Goal: Information Seeking & Learning: Learn about a topic

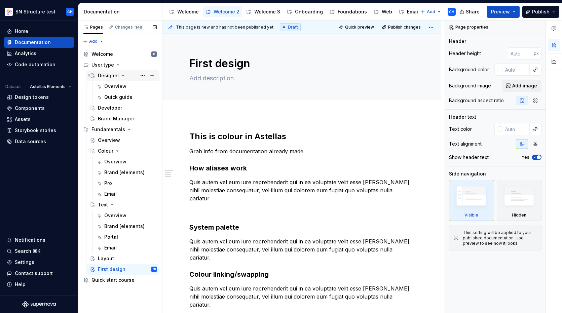
click at [104, 78] on div "Designer" at bounding box center [108, 75] width 21 height 7
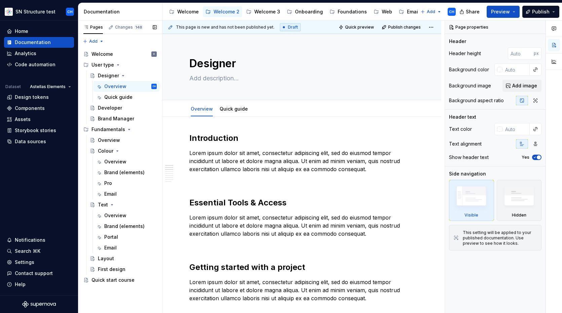
click at [121, 290] on div "Pages Changes 148 Add Accessibility guide for tree Page tree. Navigate the tree…" at bounding box center [120, 167] width 84 height 293
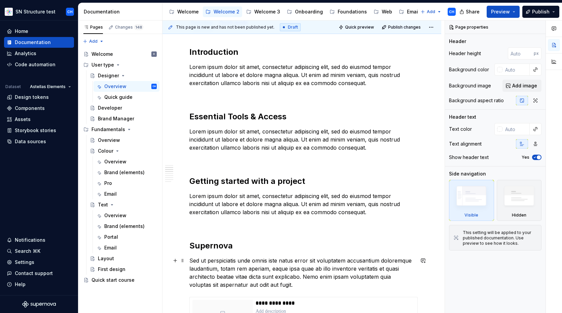
scroll to position [174, 0]
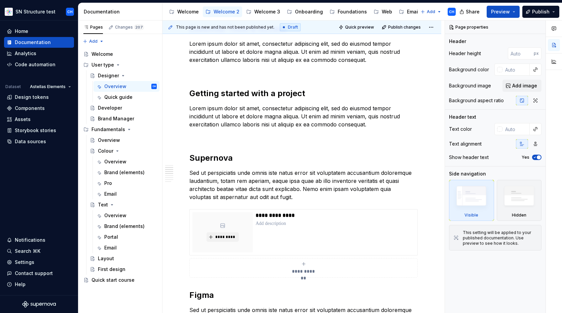
type textarea "*"
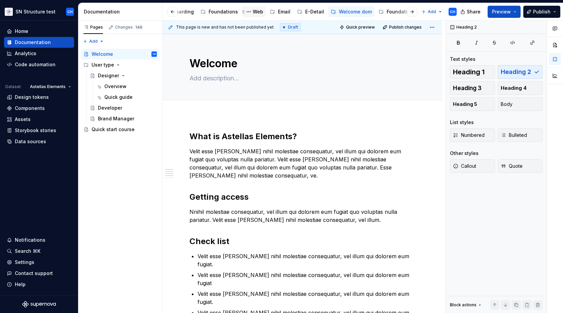
scroll to position [0, 130]
click at [111, 87] on div "Overview" at bounding box center [115, 86] width 22 height 7
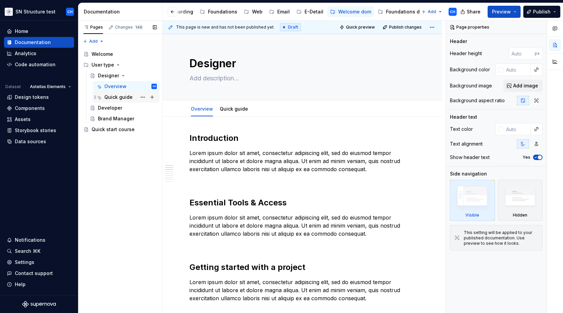
click at [112, 97] on div "Quick guide" at bounding box center [118, 97] width 28 height 7
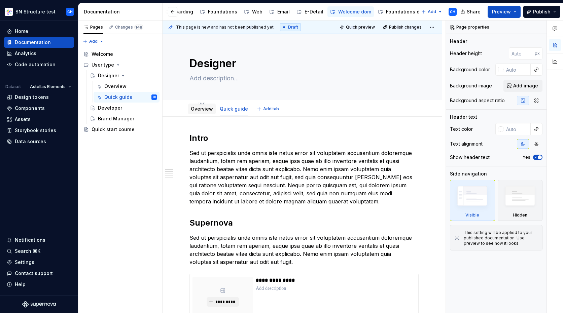
click at [202, 112] on div "Overview" at bounding box center [202, 109] width 22 height 8
click at [204, 111] on link "Overview" at bounding box center [202, 109] width 22 height 6
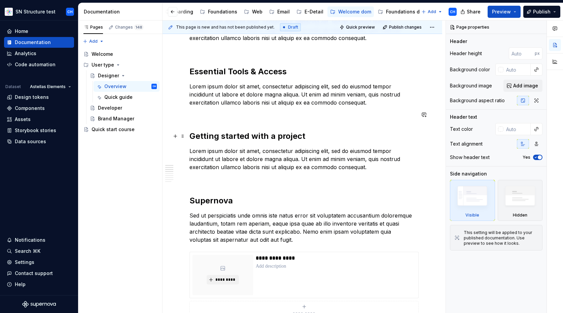
scroll to position [144, 0]
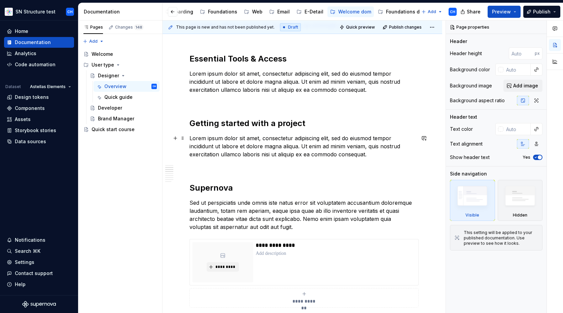
click at [209, 154] on p "Lorem ipsum dolor sit amet, consectetur adipiscing elit, sed do eiusmod tempor …" at bounding box center [302, 146] width 226 height 24
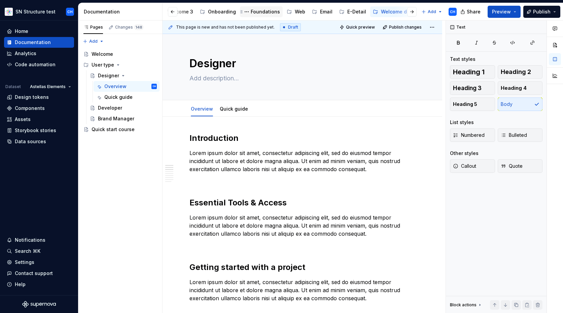
scroll to position [0, 84]
click at [259, 13] on div "Foundations" at bounding box center [268, 11] width 29 height 7
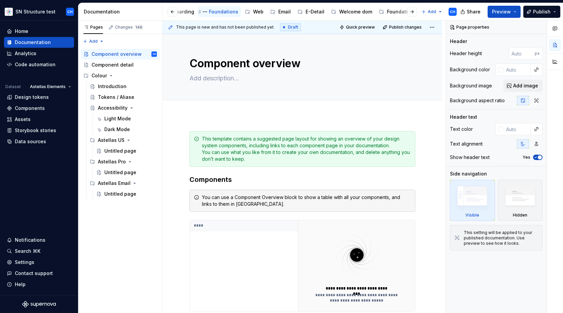
scroll to position [0, 130]
click at [395, 11] on div "Foundations dom" at bounding box center [406, 11] width 41 height 7
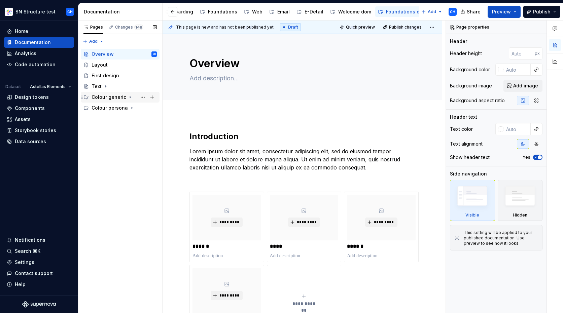
click at [130, 97] on icon "Page tree" at bounding box center [130, 98] width 1 height 2
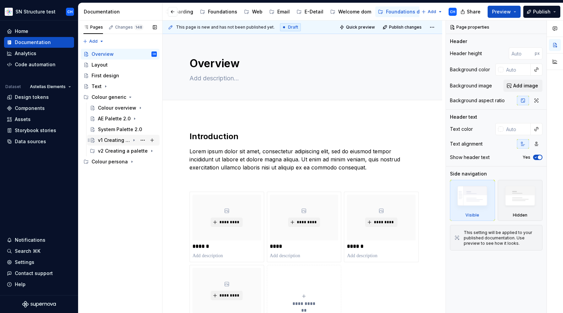
click at [135, 141] on icon "Page tree" at bounding box center [133, 140] width 5 height 5
click at [134, 141] on icon "Page tree" at bounding box center [134, 140] width 2 height 1
click at [378, 12] on button "Page tree" at bounding box center [382, 12] width 8 height 8
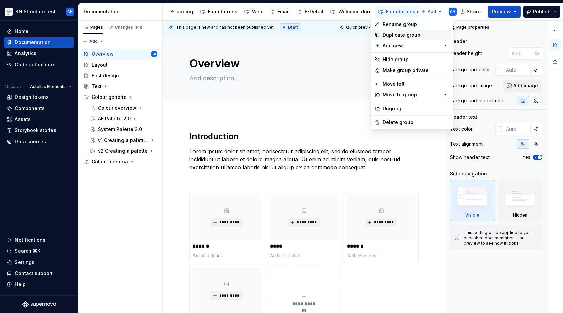
click at [391, 36] on div "Duplicate group" at bounding box center [415, 35] width 66 height 7
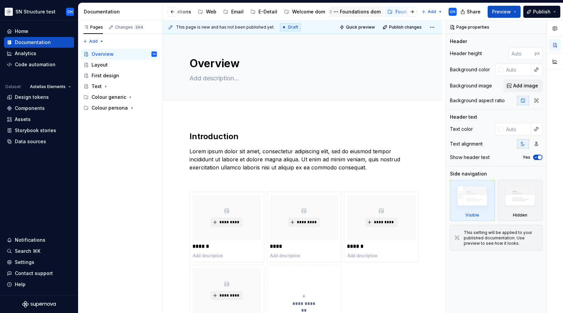
scroll to position [0, 184]
click at [379, 12] on button "Page tree" at bounding box center [383, 12] width 8 height 8
type textarea "*"
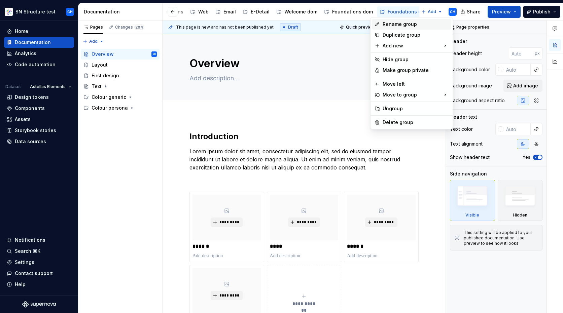
click at [384, 22] on div "Rename group" at bounding box center [415, 24] width 66 height 7
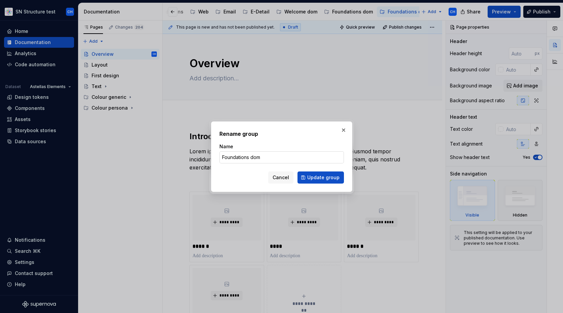
click at [271, 161] on input "Foundations dom" at bounding box center [281, 157] width 124 height 12
type input "Foundations [PERSON_NAME]"
click at [324, 179] on span "Update group" at bounding box center [323, 177] width 32 height 7
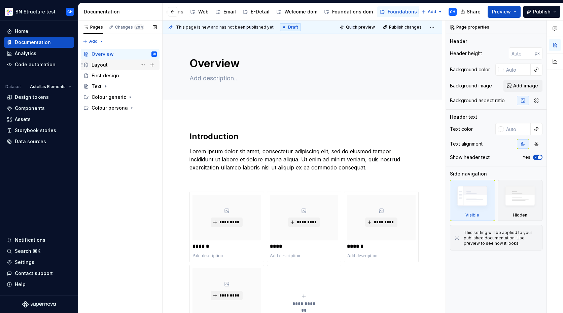
click at [104, 65] on div "Layout" at bounding box center [99, 65] width 16 height 7
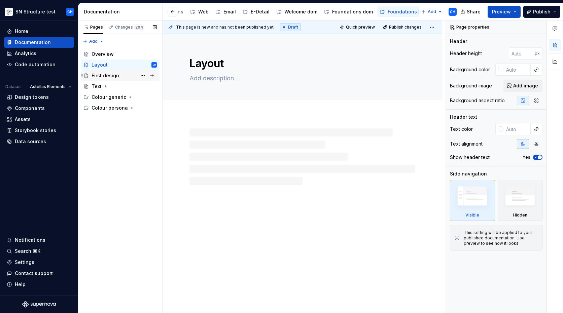
click at [105, 74] on div "First design" at bounding box center [105, 75] width 28 height 7
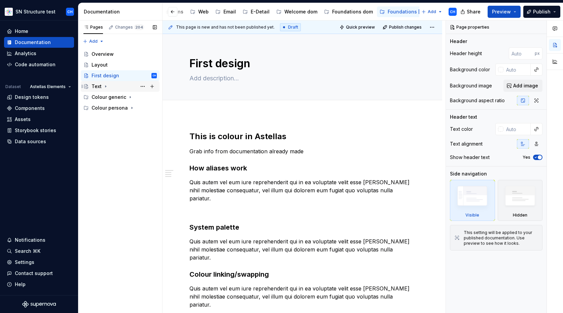
click at [105, 86] on icon "Page tree" at bounding box center [105, 87] width 1 height 2
click at [105, 86] on icon "Page tree" at bounding box center [106, 86] width 2 height 1
click at [128, 97] on icon "Page tree" at bounding box center [129, 96] width 5 height 5
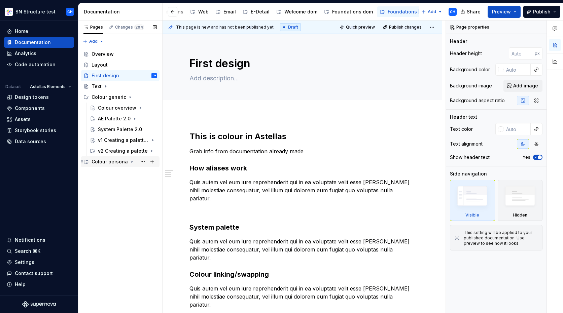
click at [130, 163] on icon "Page tree" at bounding box center [131, 161] width 5 height 5
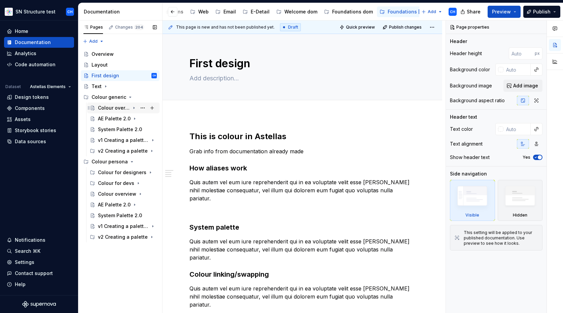
click at [117, 107] on div "Colour overview" at bounding box center [114, 108] width 32 height 7
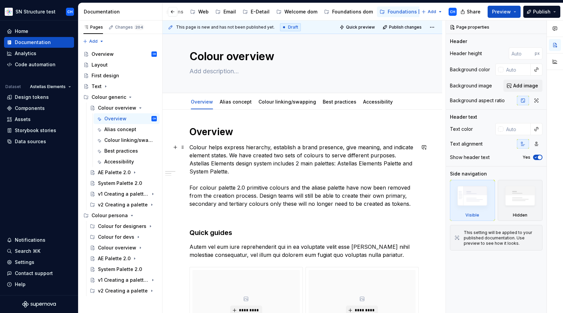
scroll to position [8, 0]
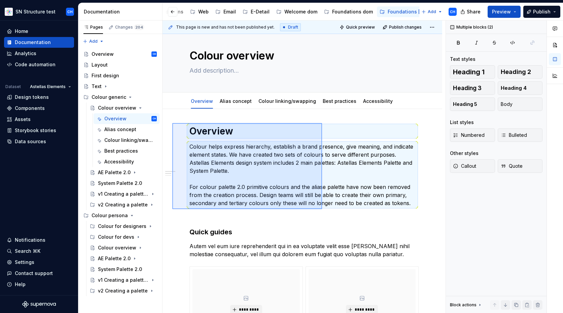
drag, startPoint x: 172, startPoint y: 123, endPoint x: 322, endPoint y: 209, distance: 172.6
click at [322, 209] on div "**********" at bounding box center [303, 167] width 283 height 293
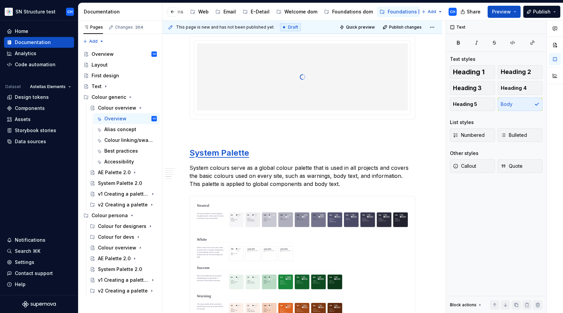
scroll to position [0, 0]
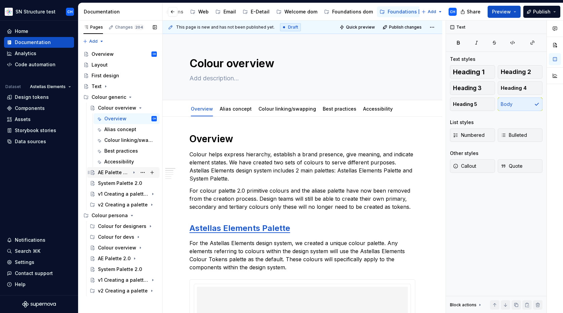
click at [133, 173] on icon "Page tree" at bounding box center [133, 173] width 1 height 2
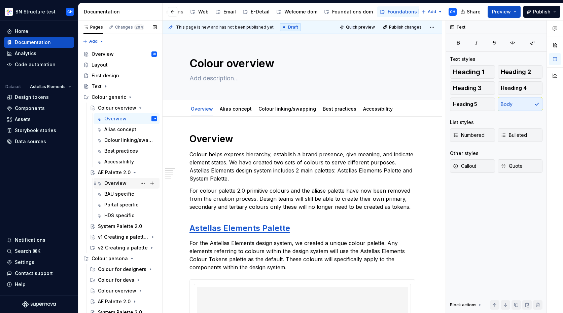
click at [123, 181] on div "Overview" at bounding box center [115, 183] width 22 height 7
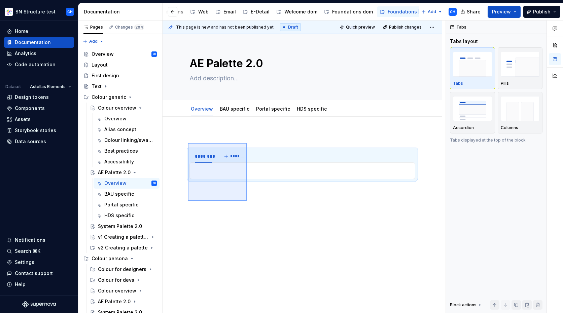
drag, startPoint x: 247, startPoint y: 201, endPoint x: 188, endPoint y: 143, distance: 82.8
click at [188, 143] on div "This page is new and has not been published yet. Draft Quick preview Publish ch…" at bounding box center [303, 167] width 283 height 293
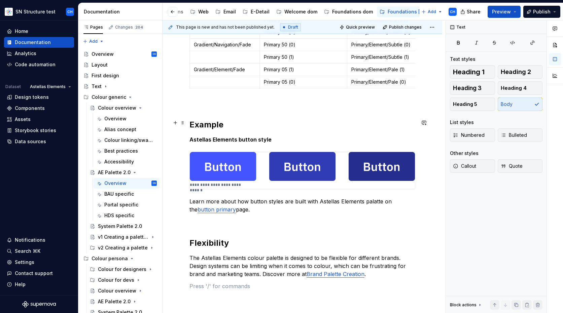
scroll to position [3344, 0]
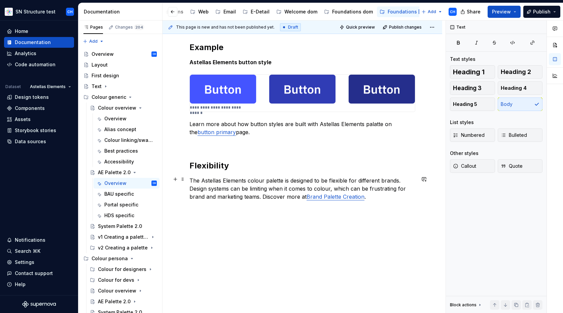
click at [292, 195] on p "The Astellas Elements colour palette is designed to be flexible for different b…" at bounding box center [302, 189] width 226 height 24
click at [270, 182] on p "The Astellas Elements colour palette is designed to be flexible for different b…" at bounding box center [302, 189] width 226 height 24
click at [269, 186] on p "The Astellas Elements colour palette is designed to be flexible for different b…" at bounding box center [302, 189] width 226 height 24
click at [112, 224] on div "System Palette 2.0" at bounding box center [117, 226] width 39 height 7
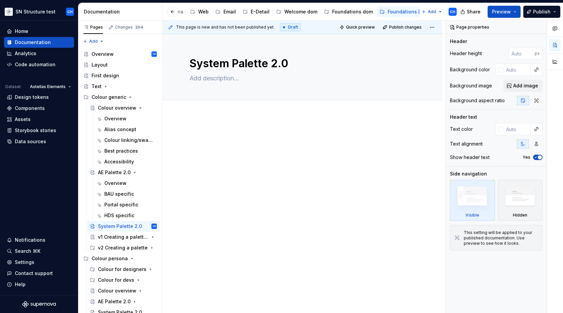
click at [216, 125] on div at bounding box center [301, 187] width 279 height 144
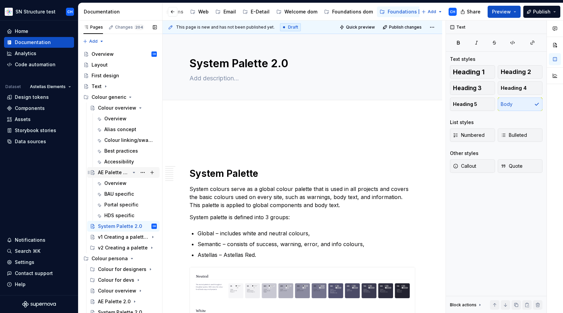
click at [119, 174] on div "AE Palette 2.0" at bounding box center [114, 172] width 32 height 7
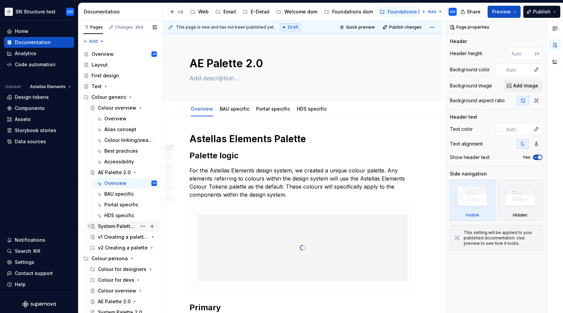
click at [111, 226] on div "System Palette 2.0" at bounding box center [117, 226] width 39 height 7
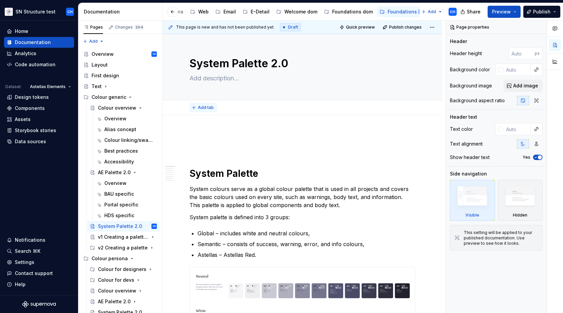
type textarea "*"
click at [206, 106] on span "Add tab" at bounding box center [206, 107] width 16 height 5
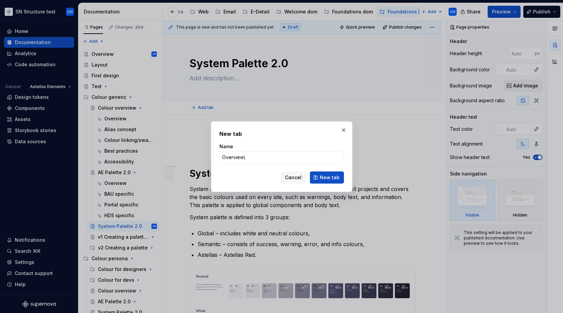
type input "Overview"
click button "New tab" at bounding box center [327, 177] width 34 height 12
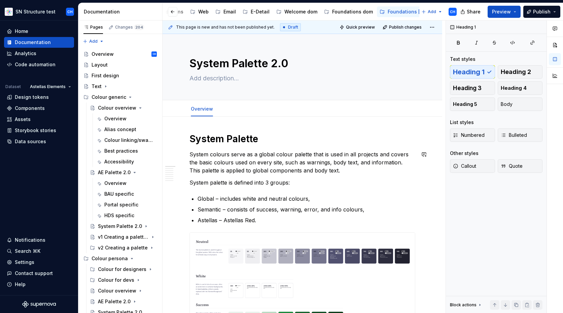
type textarea "*"
click at [229, 110] on span "Add tab" at bounding box center [236, 108] width 16 height 5
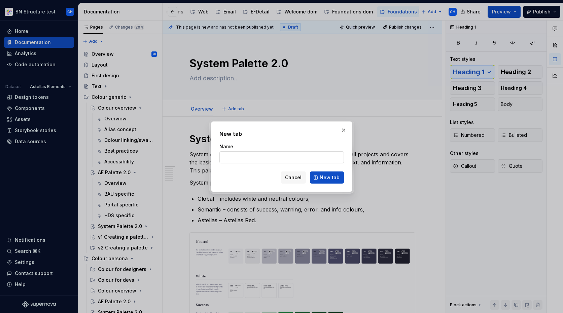
click at [251, 157] on input "Name" at bounding box center [281, 157] width 124 height 12
type input "Brand"
type textarea "*"
type input "Brand"
click at [322, 178] on span "New tab" at bounding box center [329, 177] width 20 height 7
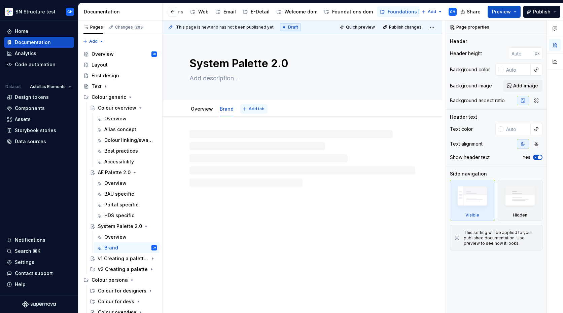
click at [245, 109] on button "Add tab" at bounding box center [253, 108] width 27 height 9
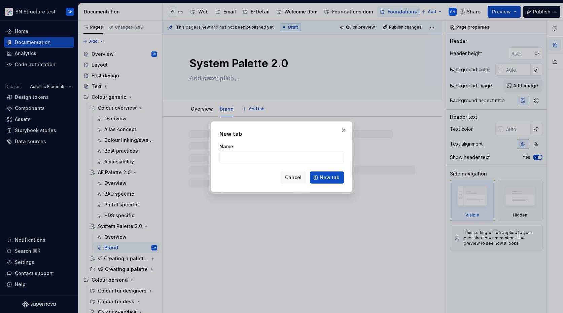
type textarea "*"
type input "P"
type textarea "*"
type input "Portal"
click at [321, 180] on span "New tab" at bounding box center [329, 177] width 20 height 7
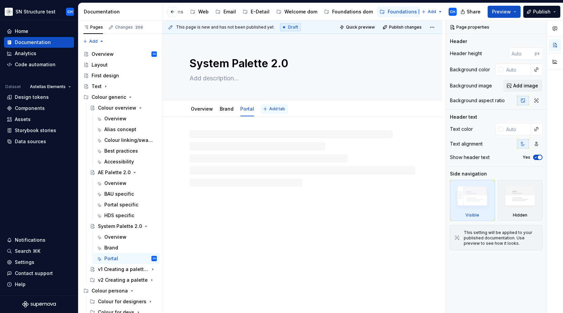
click at [273, 108] on span "Add tab" at bounding box center [277, 108] width 16 height 5
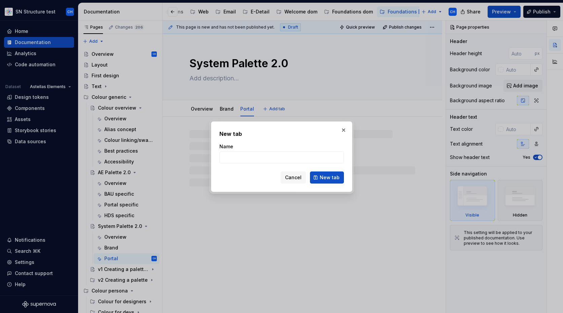
type textarea "*"
type input "HDS"
click at [319, 177] on button "New tab" at bounding box center [327, 177] width 34 height 12
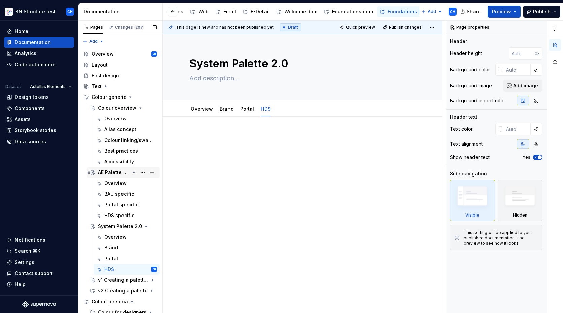
click at [116, 173] on div "AE Palette 2.0" at bounding box center [114, 172] width 32 height 7
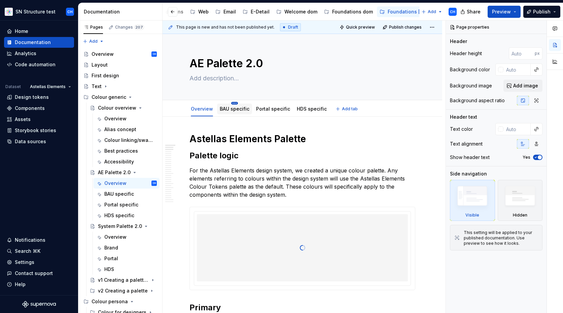
click at [233, 103] on html "SN Structure test CH Home Documentation Analytics Code automation Dataset Astel…" at bounding box center [281, 156] width 563 height 313
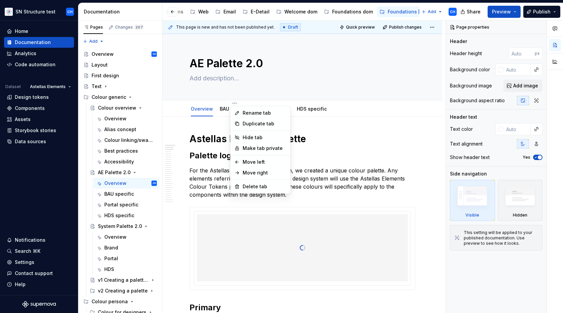
type textarea "*"
click at [244, 112] on div "Rename tab" at bounding box center [264, 113] width 44 height 7
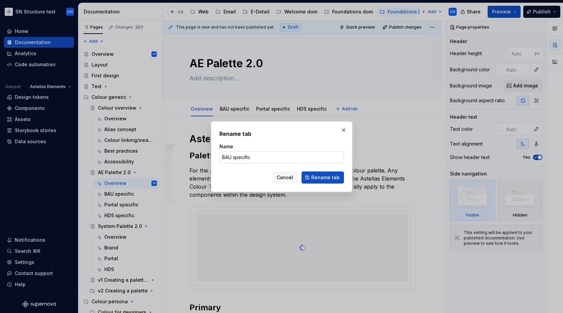
click at [238, 156] on input "BAU specific" at bounding box center [281, 157] width 124 height 12
type input "Brand"
click at [322, 181] on button "Rename tab" at bounding box center [322, 177] width 42 height 12
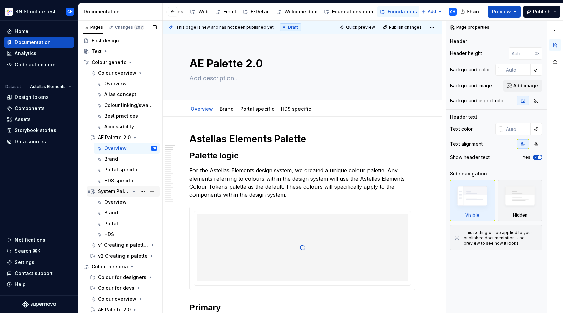
scroll to position [36, 0]
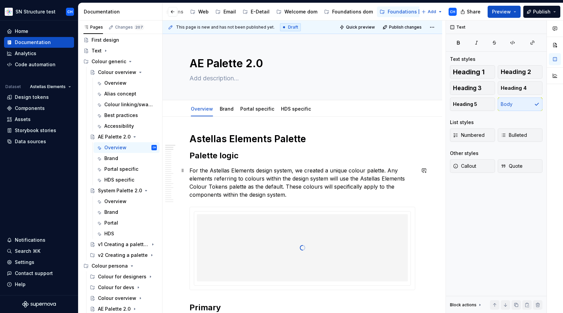
click at [247, 184] on p "For the Astellas Elements design system, we created a unique colour palette. An…" at bounding box center [302, 182] width 226 height 32
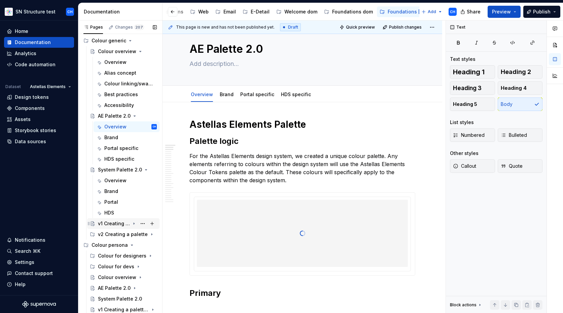
scroll to position [61, 0]
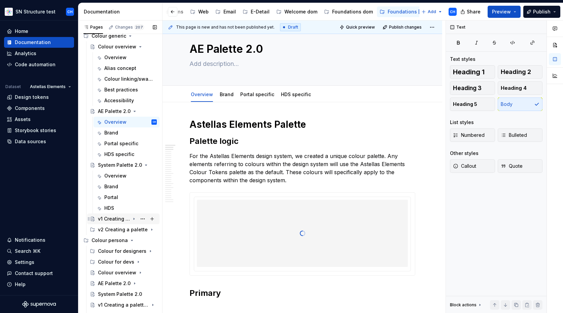
click at [115, 219] on div "v1 Creating a palette for your brand" at bounding box center [114, 219] width 32 height 7
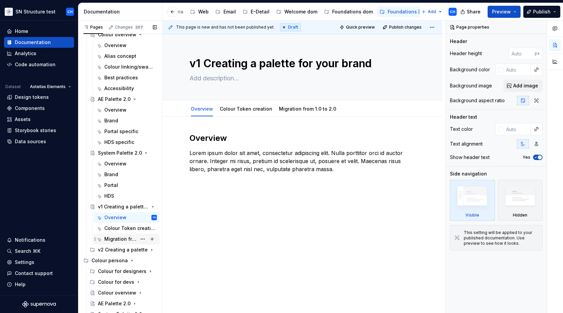
scroll to position [74, 0]
click at [117, 248] on div "v2 Creating a palette" at bounding box center [114, 249] width 32 height 7
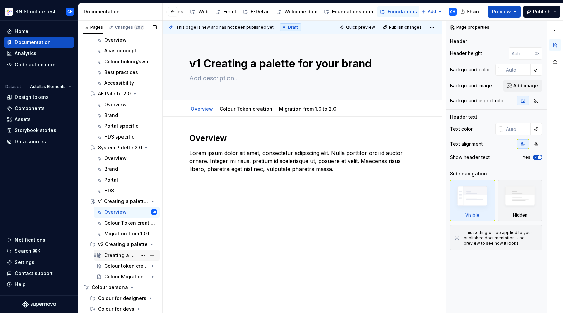
scroll to position [80, 0]
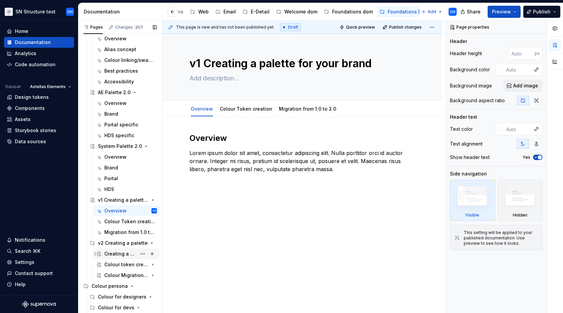
click at [116, 253] on div "Creating a palette for you brand - Overview" at bounding box center [120, 254] width 32 height 7
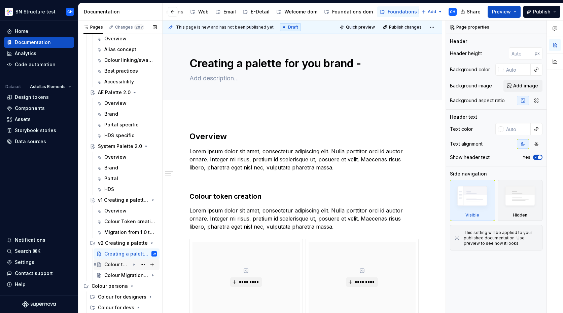
click at [117, 265] on div "Colour token creation" at bounding box center [117, 264] width 26 height 7
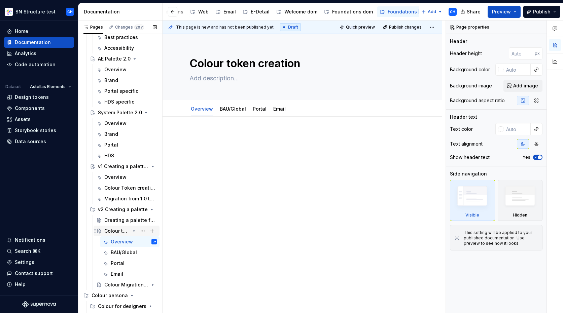
scroll to position [122, 0]
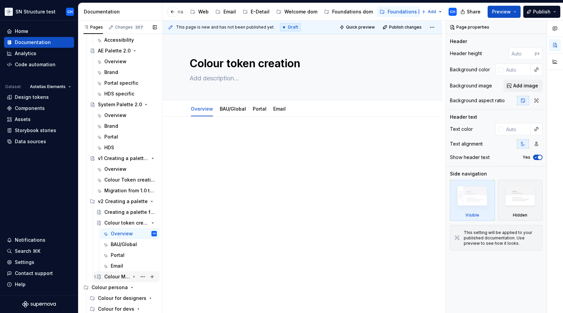
click at [119, 278] on div "Colour Migration from 1.0 to 2.0" at bounding box center [117, 276] width 26 height 7
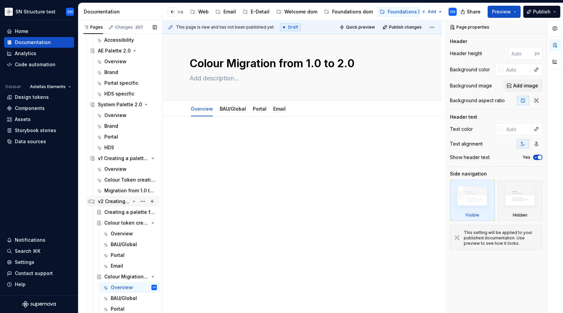
click at [113, 203] on div "v2 Creating a palette" at bounding box center [114, 201] width 32 height 7
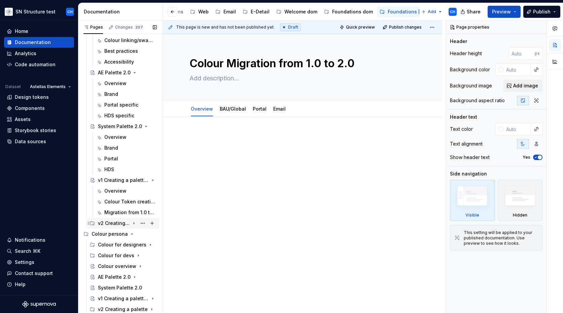
click at [115, 222] on div "v2 Creating a palette" at bounding box center [114, 223] width 32 height 7
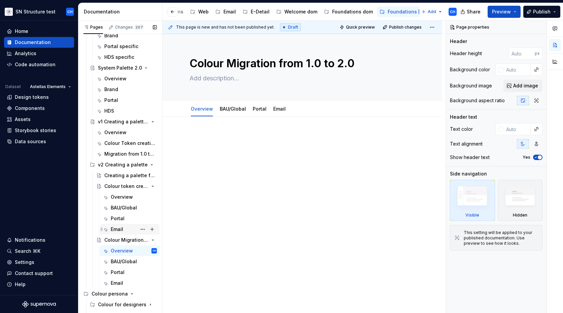
scroll to position [175, 0]
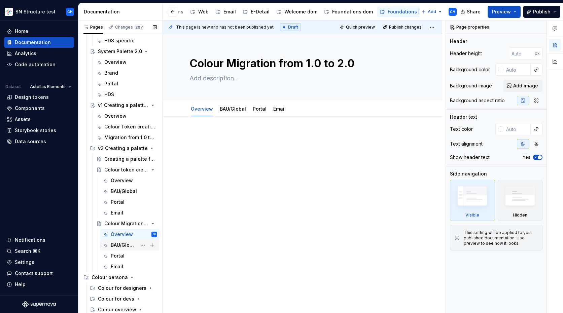
click at [119, 244] on div "BAU/Global" at bounding box center [124, 245] width 26 height 7
click at [121, 168] on div "Colour token creation" at bounding box center [117, 169] width 26 height 7
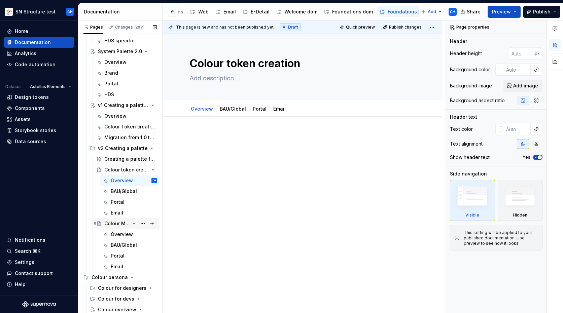
click at [117, 223] on div "Colour Migration from 1.0 to 2.0" at bounding box center [117, 223] width 26 height 7
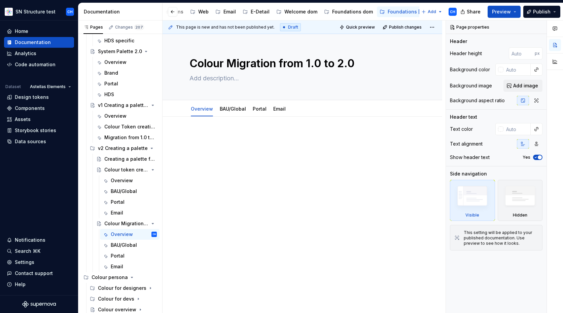
click at [220, 135] on p at bounding box center [302, 137] width 226 height 8
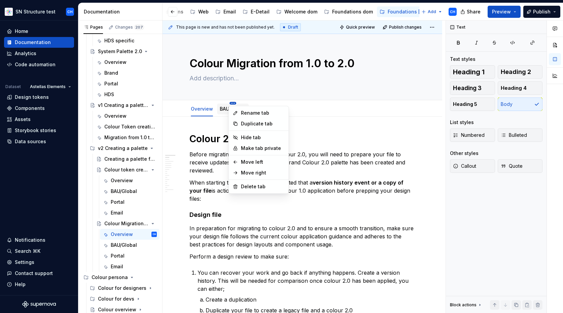
click at [231, 104] on html "SN Structure test CH Home Documentation Analytics Code automation Dataset Astel…" at bounding box center [281, 156] width 563 height 313
type textarea "*"
click at [243, 111] on div "Rename tab" at bounding box center [263, 113] width 44 height 7
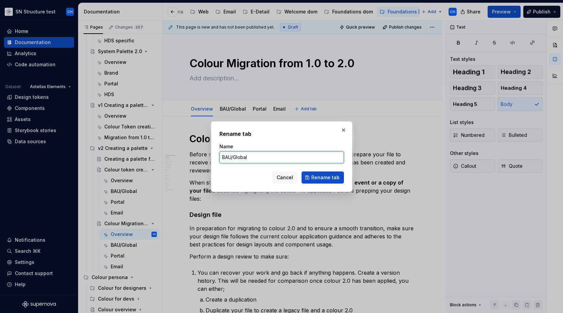
click at [242, 159] on input "BAU/Global" at bounding box center [281, 157] width 124 height 12
type input "Brand"
click at [323, 179] on span "Rename tab" at bounding box center [325, 177] width 28 height 7
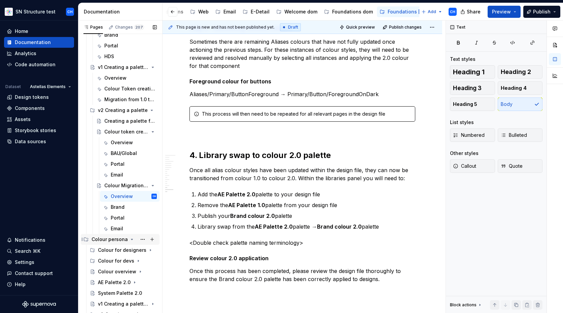
scroll to position [218, 0]
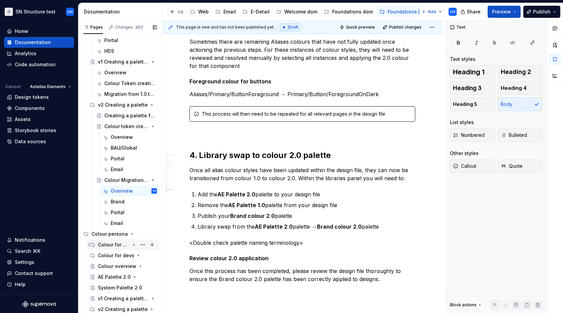
click at [112, 247] on div "Colour for designers" at bounding box center [114, 244] width 32 height 7
click at [116, 254] on div "Colour for designers" at bounding box center [117, 255] width 26 height 7
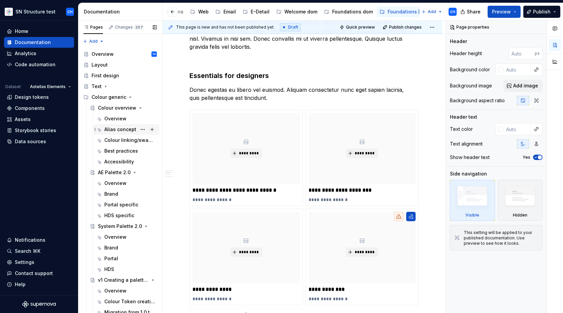
click at [114, 127] on div "Alias concept" at bounding box center [120, 129] width 32 height 7
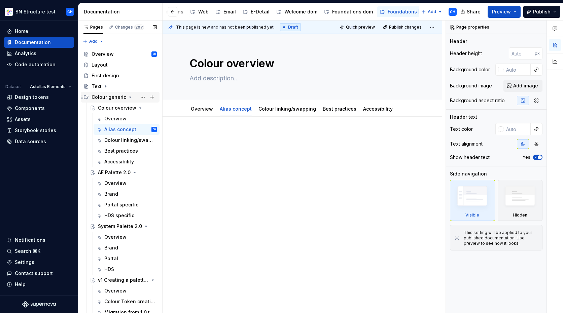
click at [129, 97] on icon "Page tree" at bounding box center [130, 97] width 2 height 1
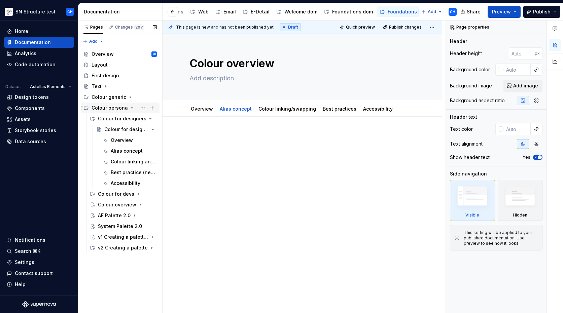
click at [130, 109] on icon "Page tree" at bounding box center [131, 107] width 5 height 5
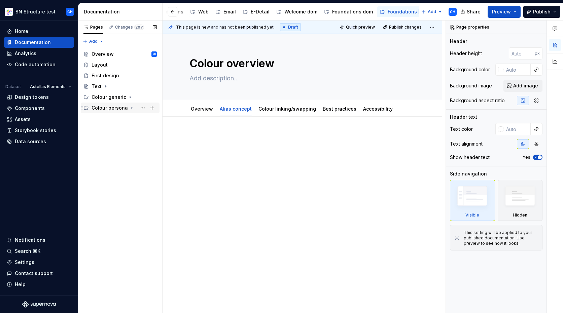
click at [130, 109] on icon "Page tree" at bounding box center [131, 107] width 5 height 5
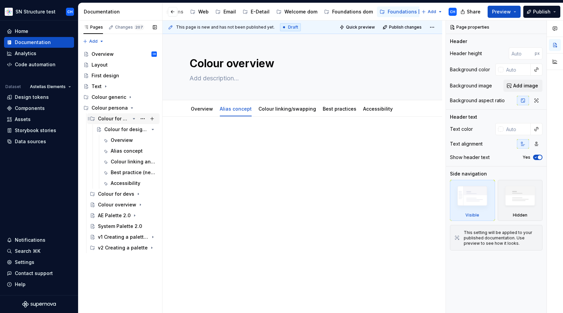
click at [134, 119] on icon "Page tree" at bounding box center [133, 118] width 5 height 5
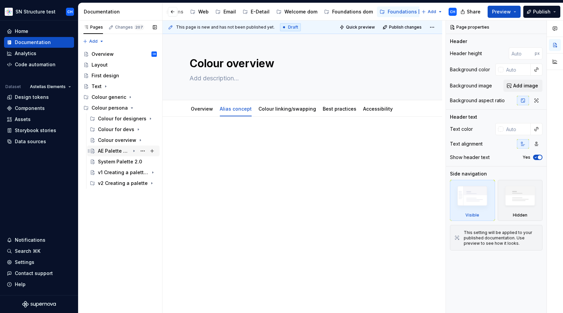
click at [133, 151] on icon "Page tree" at bounding box center [133, 151] width 1 height 2
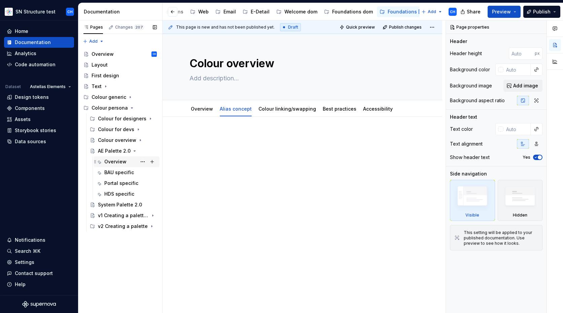
click at [124, 162] on div "Overview" at bounding box center [115, 161] width 22 height 7
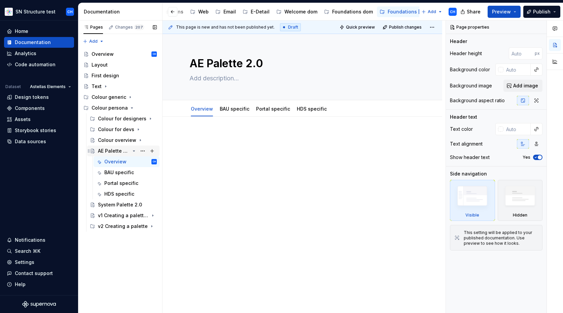
click at [133, 150] on icon "Page tree" at bounding box center [133, 150] width 5 height 5
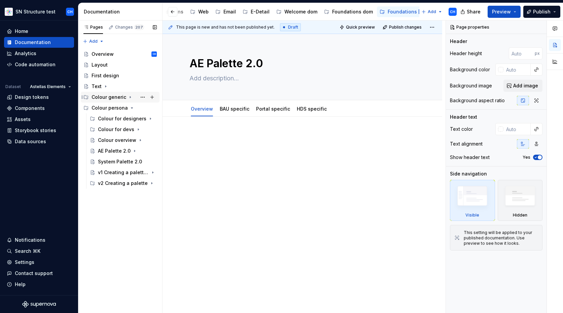
click at [128, 97] on icon "Page tree" at bounding box center [129, 96] width 5 height 5
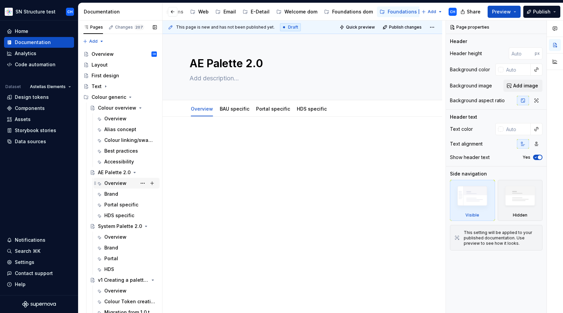
click at [115, 188] on div "Overview" at bounding box center [126, 183] width 66 height 11
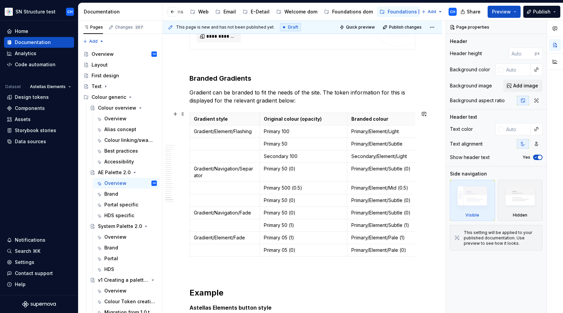
scroll to position [3097, 0]
click at [116, 130] on div "Alias concept" at bounding box center [120, 129] width 32 height 7
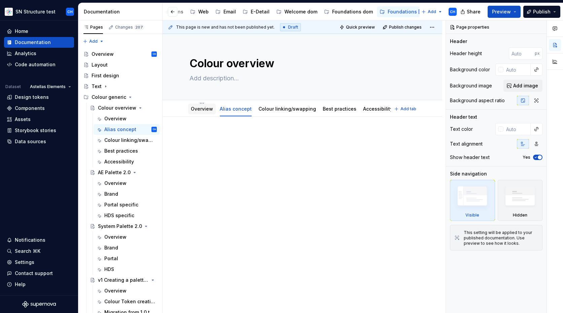
click at [200, 111] on link "Overview" at bounding box center [202, 109] width 22 height 6
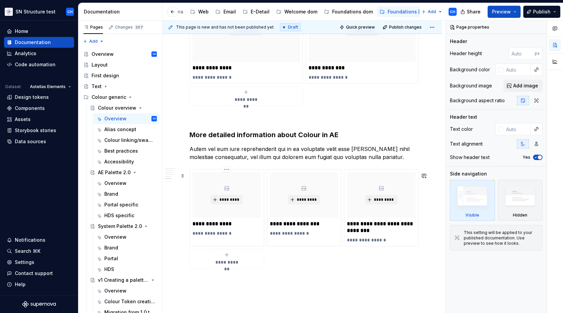
scroll to position [890, 0]
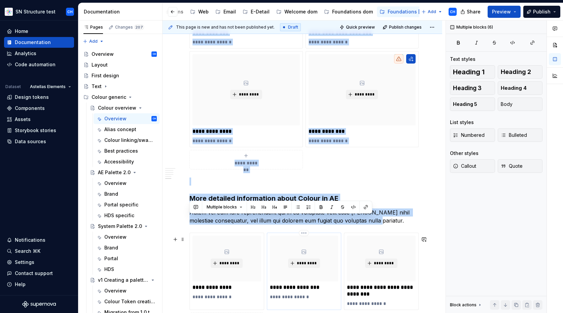
scroll to position [870, 0]
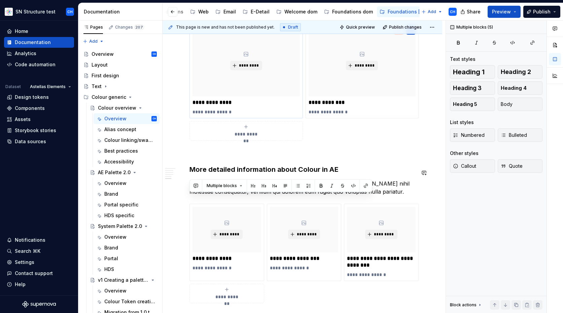
drag, startPoint x: 191, startPoint y: 136, endPoint x: 219, endPoint y: 119, distance: 33.2
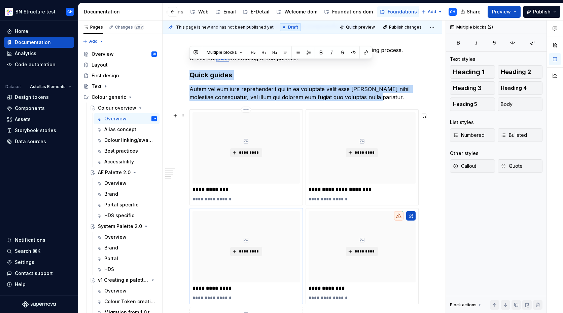
scroll to position [681, 0]
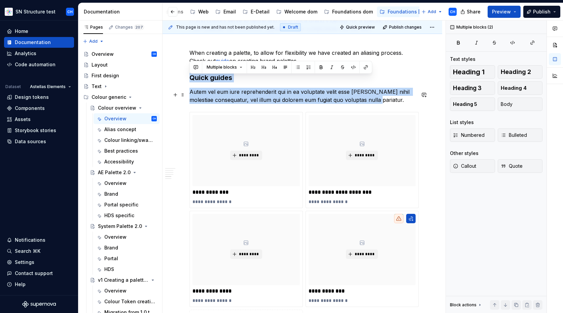
click at [195, 94] on p "Autem vel eum iure reprehenderit qui in ea voluptate velit esse quam nihil mole…" at bounding box center [302, 96] width 226 height 16
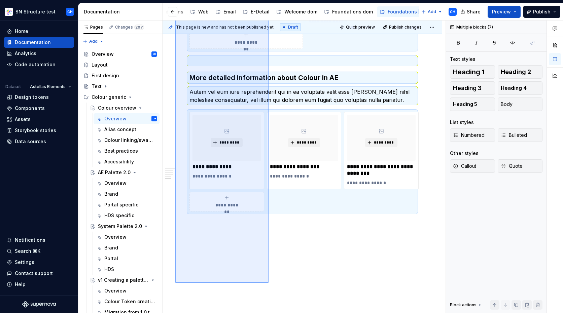
scroll to position [965, 0]
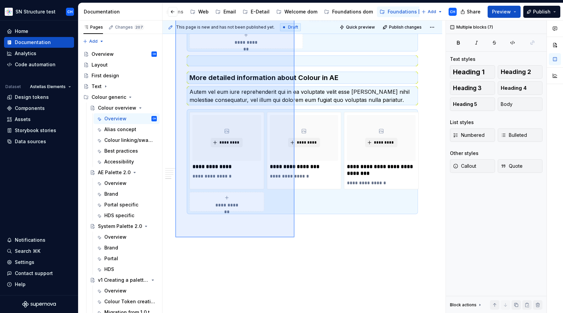
drag, startPoint x: 175, startPoint y: 72, endPoint x: 295, endPoint y: 236, distance: 203.3
click at [295, 236] on div "This page is new and has not been published yet. Draft Quick preview Publish ch…" at bounding box center [303, 167] width 283 height 293
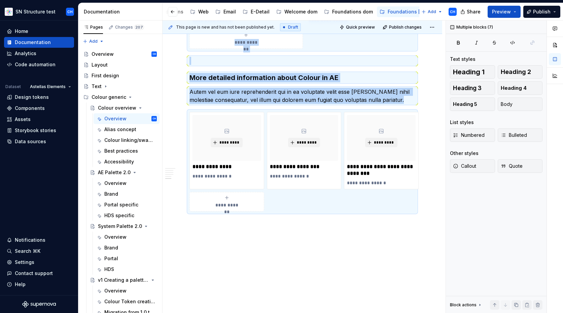
copy div "**********"
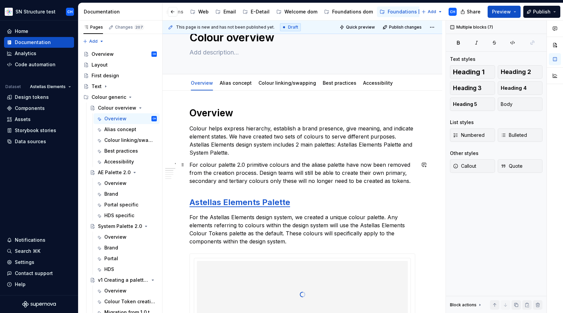
scroll to position [0, 0]
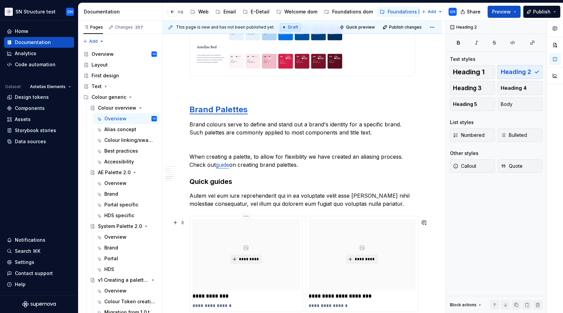
scroll to position [1014, 0]
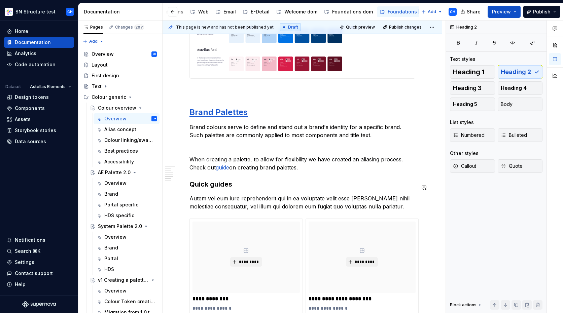
drag, startPoint x: 182, startPoint y: 183, endPoint x: 187, endPoint y: 180, distance: 5.9
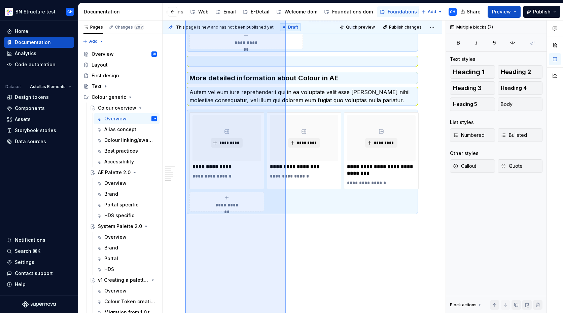
scroll to position [1404, 0]
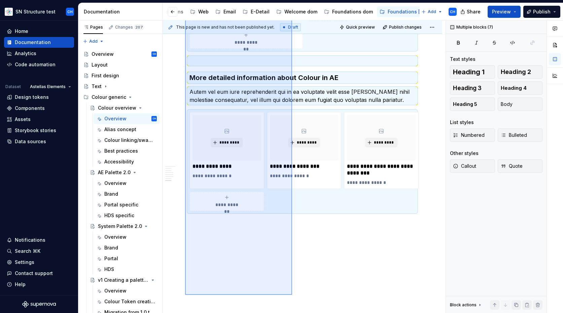
drag, startPoint x: 185, startPoint y: 181, endPoint x: 316, endPoint y: 251, distance: 148.5
click at [316, 251] on div "**********" at bounding box center [303, 167] width 283 height 293
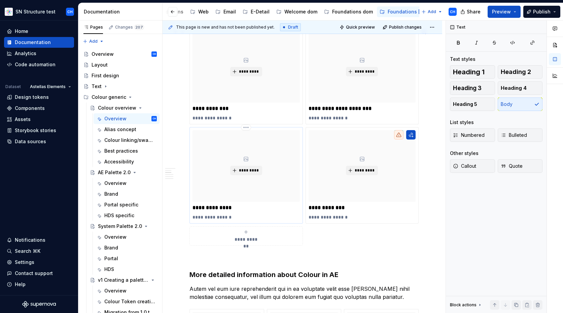
scroll to position [200, 0]
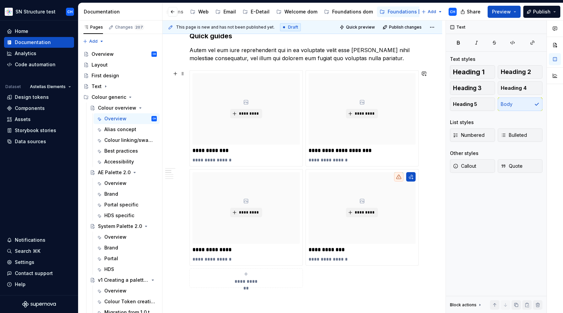
click at [245, 274] on icon "submit" at bounding box center [245, 273] width 5 height 5
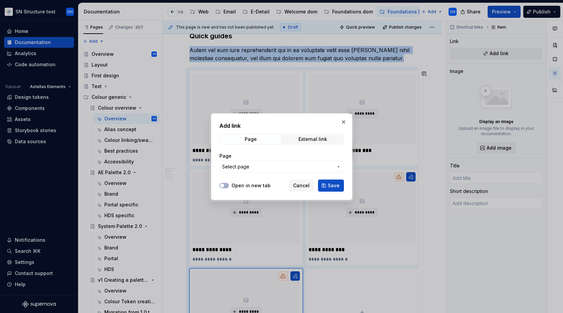
click at [264, 167] on span "Select page" at bounding box center [277, 166] width 111 height 7
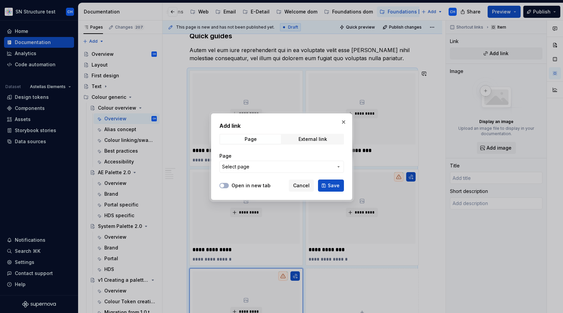
click at [264, 167] on div "Add link Page External link Page Select page Open in new tab Cancel Save" at bounding box center [281, 156] width 563 height 313
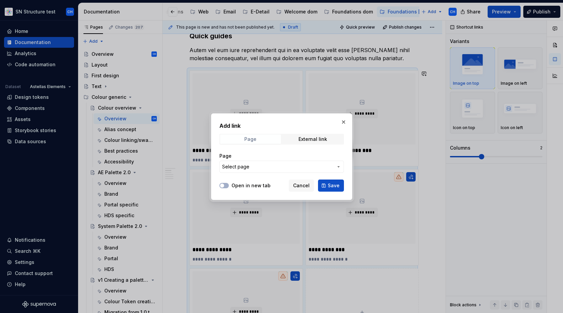
click at [259, 138] on span "Page" at bounding box center [250, 139] width 61 height 9
click at [297, 190] on button "Cancel" at bounding box center [301, 186] width 25 height 12
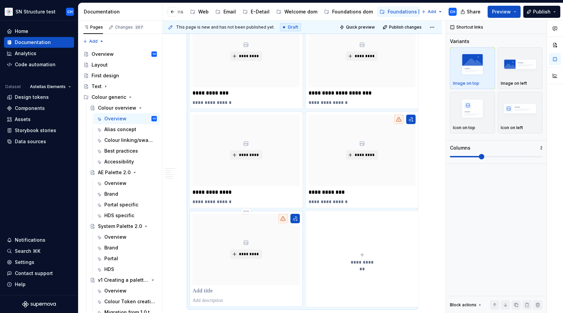
scroll to position [259, 0]
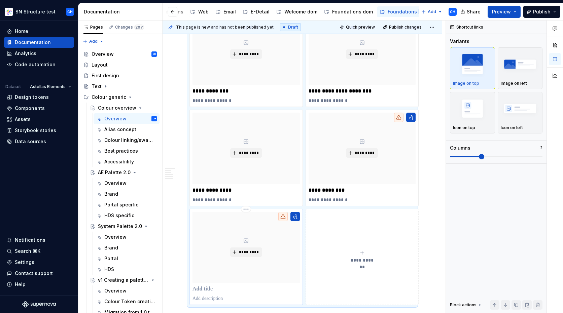
click at [207, 290] on p at bounding box center [245, 289] width 107 height 7
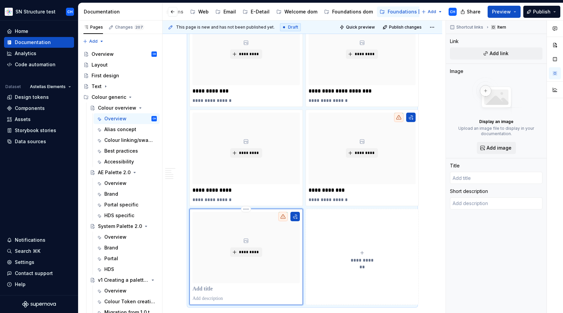
type textarea "*"
type input "C"
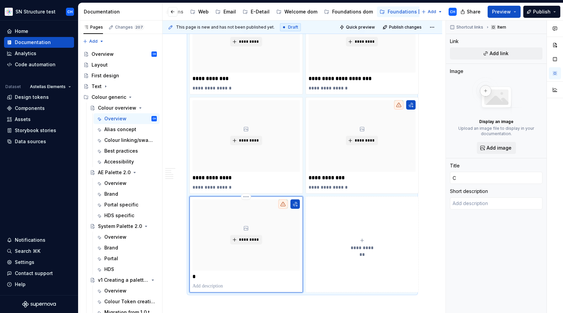
type textarea "*"
type input "Cr"
type textarea "*"
type input "Cre"
type textarea "*"
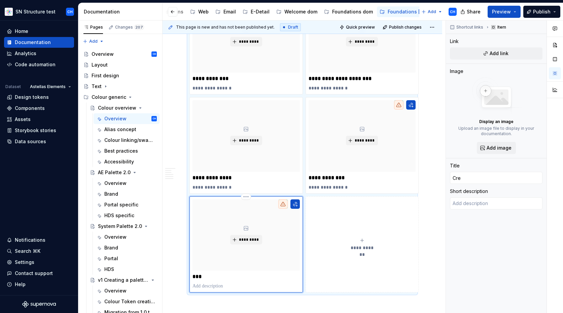
type input "Crea"
type textarea "*"
type input "Creat"
type textarea "*"
type input "Creati"
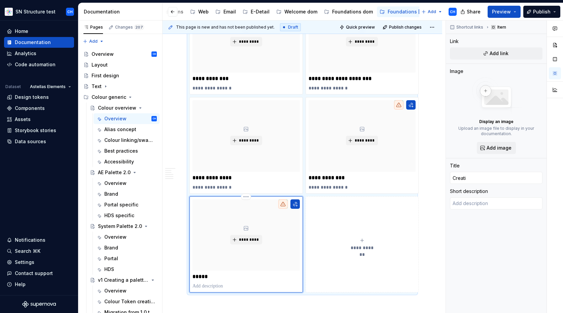
type textarea "*"
type input "Creatin"
type textarea "*"
type input "Creating"
type textarea "*"
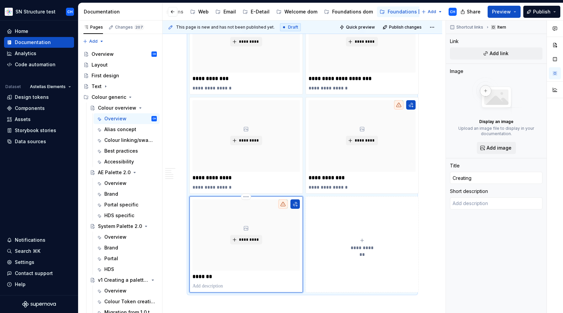
type input "Creating"
type textarea "*"
type input "Creating a"
type textarea "*"
type input "Creating a"
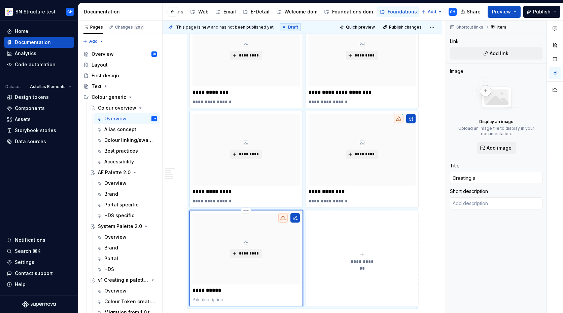
scroll to position [256, 0]
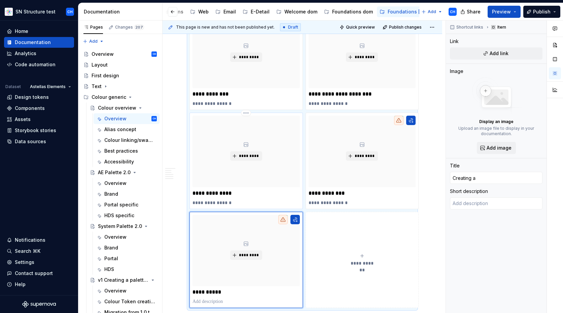
type textarea "*"
type input "Creating a c"
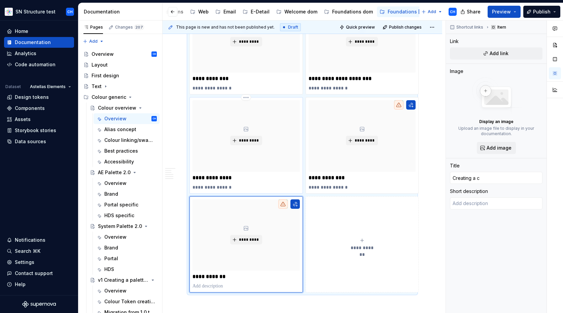
type textarea "*"
type input "Creating a co"
type textarea "*"
type input "Creating a col"
type textarea "*"
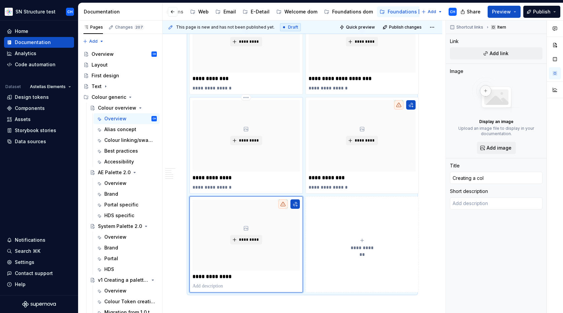
type input "Creating a colo"
type textarea "*"
type input "Creating a colou"
type textarea "*"
type input "Creating a colour"
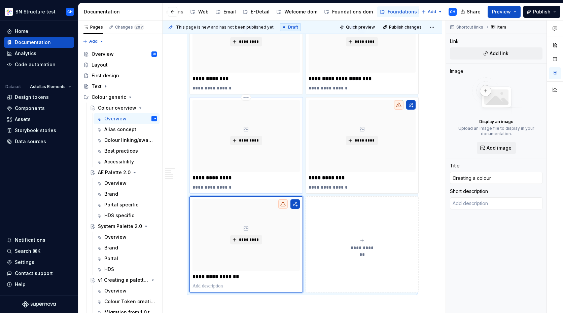
type textarea "*"
type input "Creating a colour"
type textarea "*"
type input "Creating a colour p"
type textarea "*"
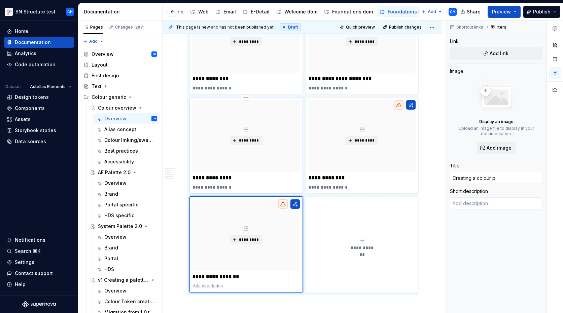
type input "Creating a colour pa"
type textarea "*"
type input "Creating a colour pal"
type textarea "*"
type input "Creating a colour pale"
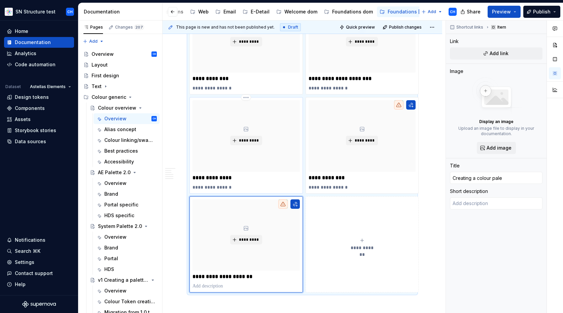
type textarea "*"
type input "Creating a colour palet"
type textarea "*"
type input "Creating a colour palett"
type textarea "*"
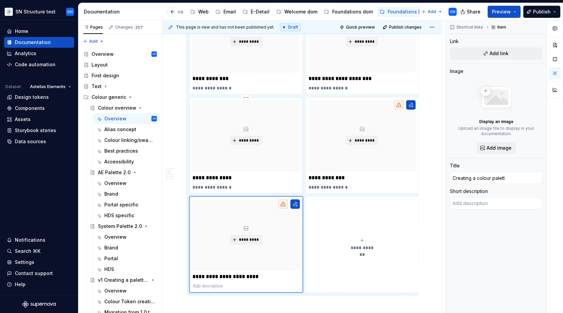
type input "Creating a colour palette"
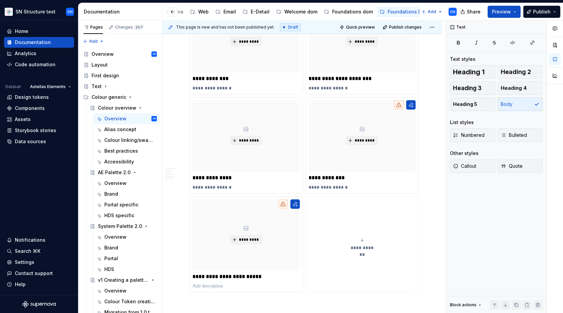
click at [213, 275] on p "**********" at bounding box center [245, 276] width 107 height 7
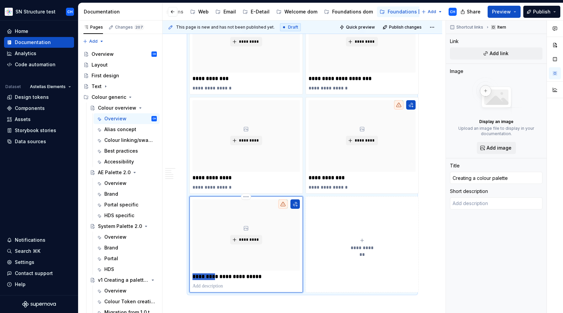
click at [213, 275] on p "**********" at bounding box center [245, 276] width 107 height 7
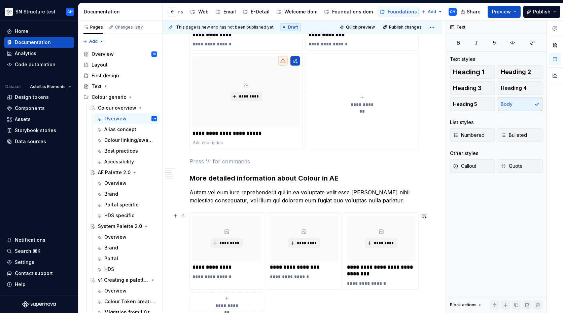
scroll to position [365, 0]
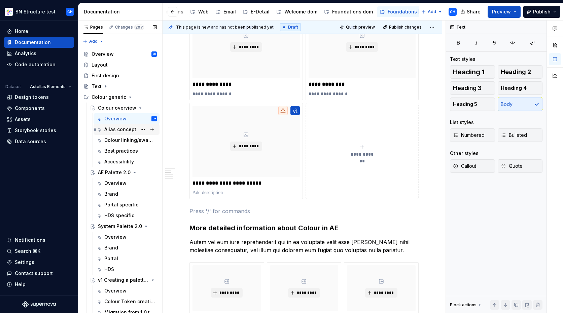
click at [120, 133] on div "Alias concept" at bounding box center [130, 129] width 52 height 9
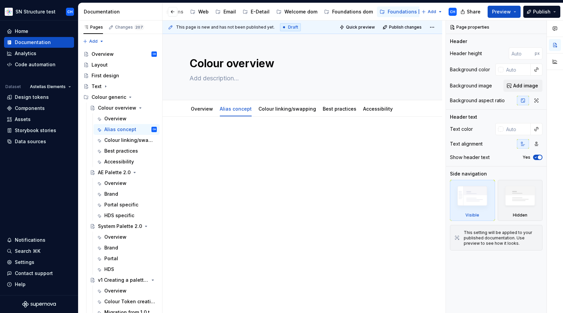
type textarea "*"
click at [248, 157] on div at bounding box center [302, 146] width 226 height 26
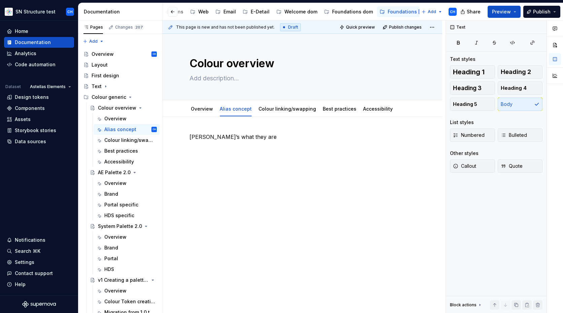
click at [266, 171] on div "Alias’s what they are" at bounding box center [301, 189] width 279 height 144
click at [280, 112] on div "Colour linking/swapping" at bounding box center [287, 109] width 58 height 7
click at [281, 109] on link "Colour linking/swapping" at bounding box center [287, 109] width 58 height 6
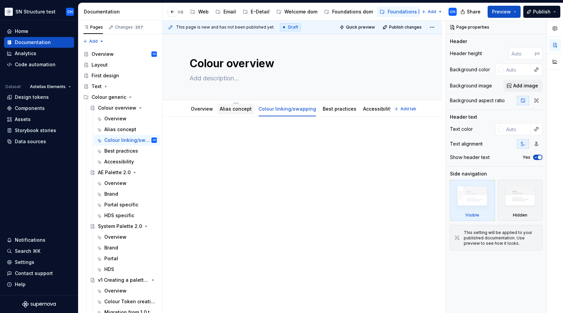
click at [243, 112] on div "Alias concept" at bounding box center [236, 109] width 32 height 7
click at [229, 112] on div "Alias concept" at bounding box center [236, 109] width 32 height 7
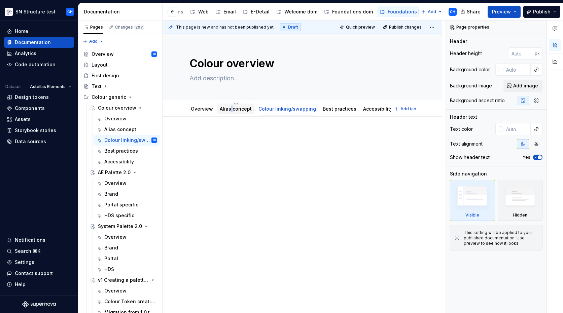
click at [229, 112] on div "Alias concept" at bounding box center [236, 109] width 32 height 7
click at [258, 154] on div at bounding box center [302, 146] width 226 height 26
click at [335, 103] on html "SN Structure test CH Home Documentation Analytics Code automation Dataset Astel…" at bounding box center [281, 156] width 563 height 313
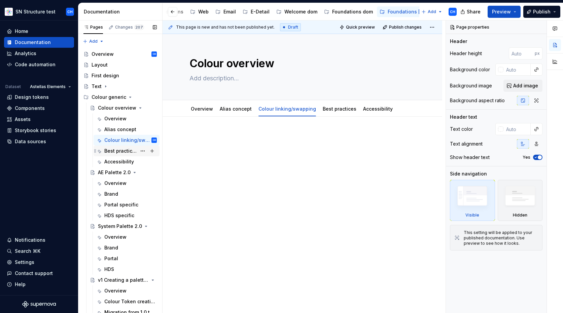
click at [114, 150] on div "Best practices" at bounding box center [120, 151] width 32 height 7
type textarea "*"
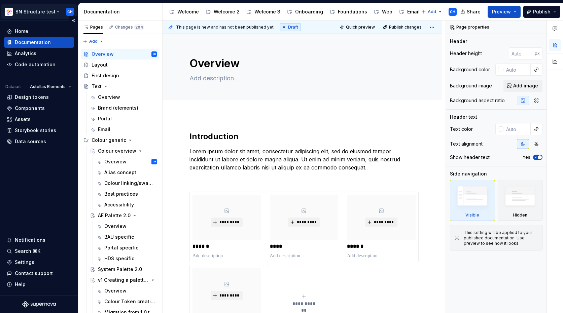
click at [57, 11] on html "SN Structure test CH Home Documentation Analytics Code automation Dataset Astel…" at bounding box center [281, 156] width 563 height 313
click at [42, 11] on html "SN Structure test CH Home Documentation Analytics Code automation Dataset Astel…" at bounding box center [281, 156] width 563 height 313
click at [43, 11] on html "SN Structure test CH Home Documentation Analytics Code automation Dataset Astel…" at bounding box center [281, 156] width 563 height 313
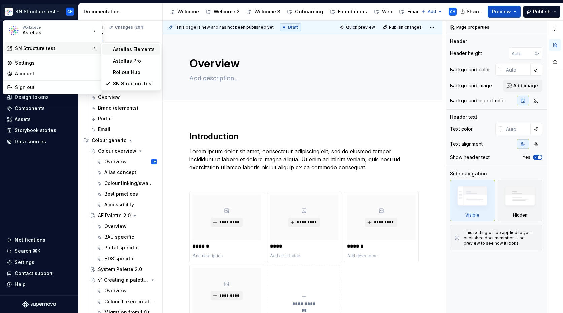
click at [129, 53] on div "Astellas Elements" at bounding box center [130, 49] width 57 height 11
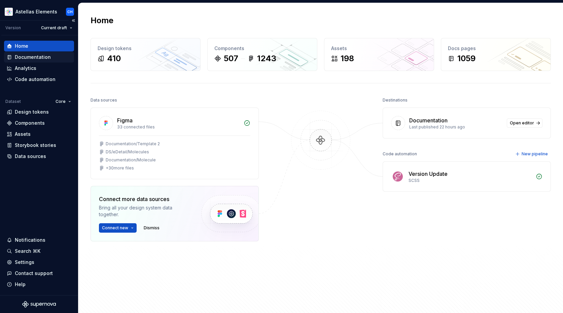
click at [45, 56] on div "Documentation" at bounding box center [33, 57] width 36 height 7
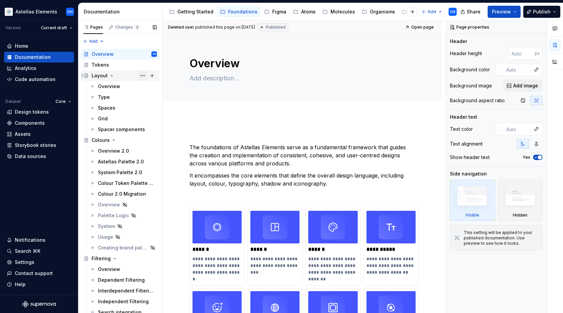
click at [145, 75] on button "Page tree" at bounding box center [142, 75] width 9 height 9
click at [144, 75] on div "Pages Changes 3 Add Accessibility guide for tree Page tree. Navigate the tree w…" at bounding box center [120, 169] width 84 height 296
click at [103, 152] on div "Overview 2.0" at bounding box center [113, 151] width 31 height 7
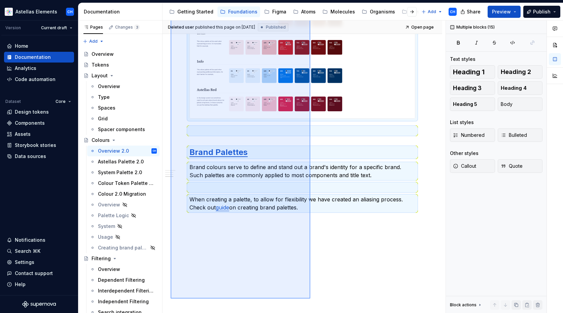
scroll to position [1153, 0]
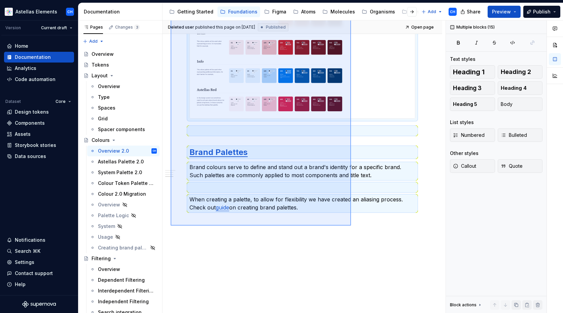
drag, startPoint x: 170, startPoint y: 128, endPoint x: 351, endPoint y: 226, distance: 205.1
click at [351, 226] on div "Deleted user published this page on May 23, 2025 Published Open page Colours Ed…" at bounding box center [303, 167] width 283 height 293
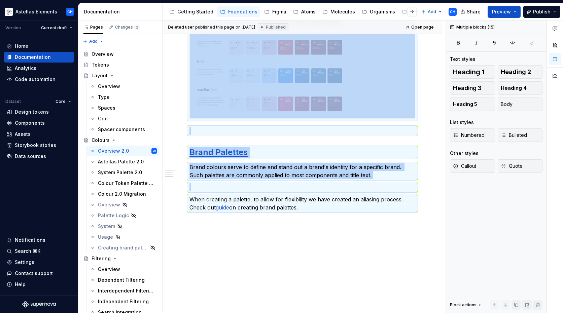
copy div "Overview Colour helps express hierarchy, establish a brand presence, give meani…"
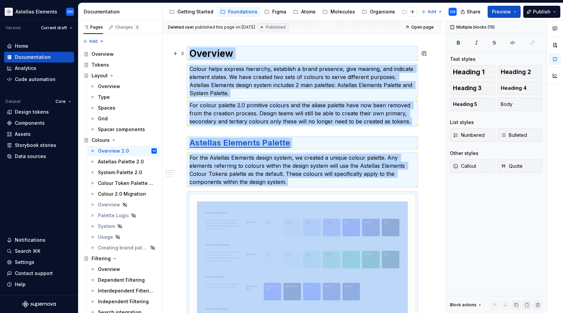
scroll to position [0, 0]
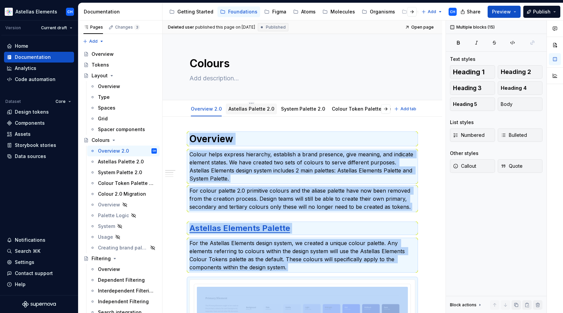
click at [245, 110] on link "Astellas Palette 2.0" at bounding box center [251, 109] width 46 height 6
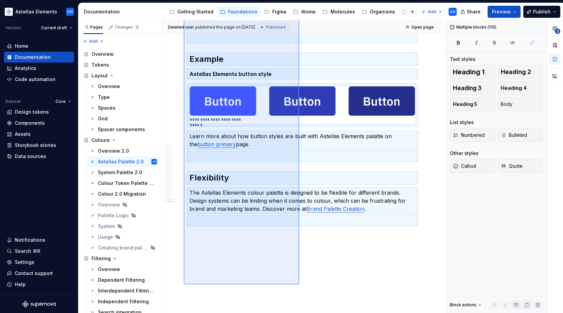
scroll to position [4975, 0]
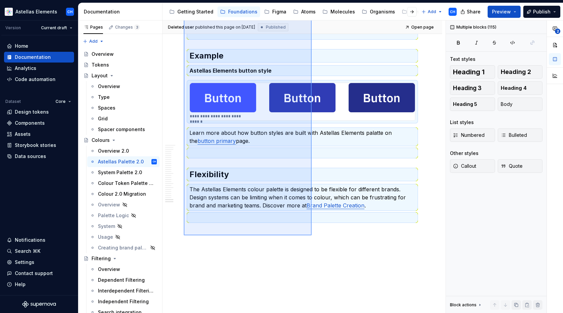
drag, startPoint x: 184, startPoint y: 129, endPoint x: 311, endPoint y: 235, distance: 166.0
click at [311, 235] on div "**********" at bounding box center [303, 167] width 283 height 293
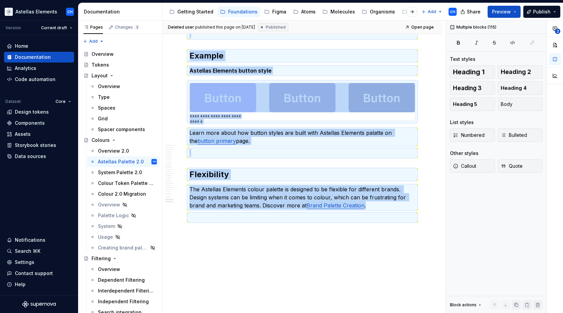
copy div "**********"
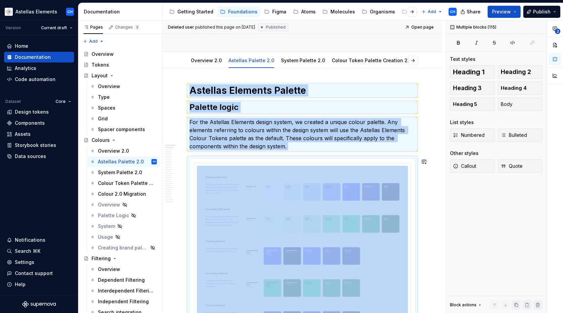
scroll to position [0, 0]
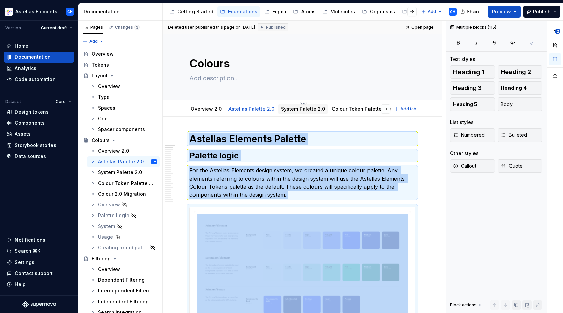
click at [286, 109] on link "System Palette 2.0" at bounding box center [303, 109] width 44 height 6
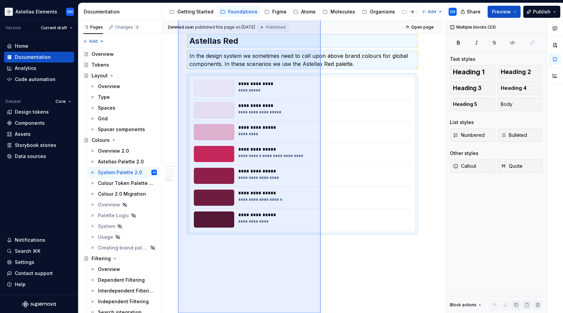
scroll to position [1833, 0]
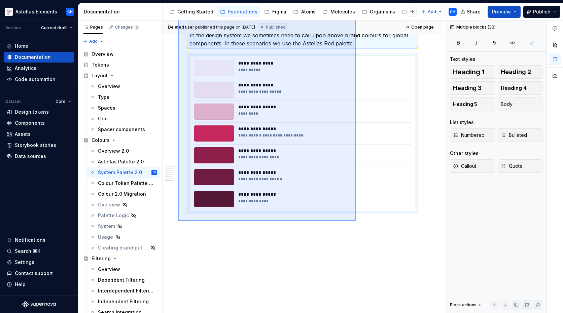
drag, startPoint x: 178, startPoint y: 127, endPoint x: 355, endPoint y: 221, distance: 200.8
click at [355, 221] on div "**********" at bounding box center [303, 167] width 283 height 293
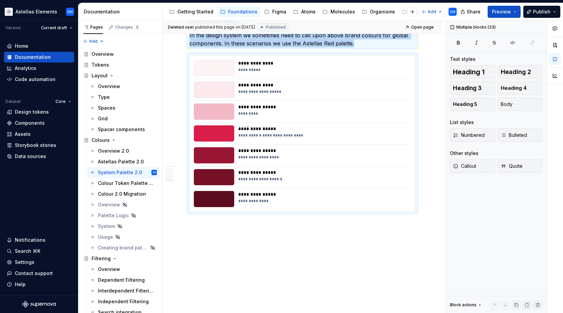
copy div "**********"
click at [118, 185] on div "Colour Token Palette Creation 2.0" at bounding box center [117, 183] width 39 height 7
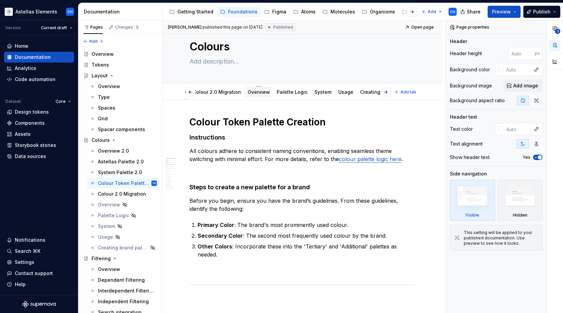
scroll to position [0, 233]
click at [357, 95] on link "Creating brand palettes" at bounding box center [380, 92] width 56 height 6
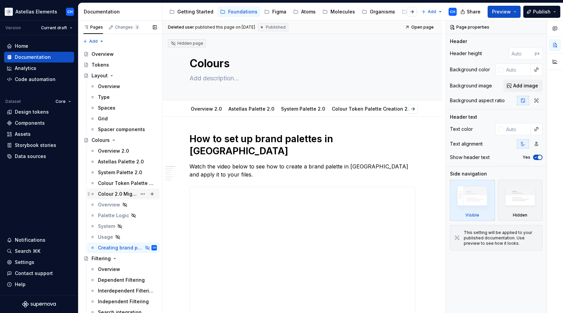
click at [109, 195] on div "Colour 2.0 Migration" at bounding box center [117, 194] width 39 height 7
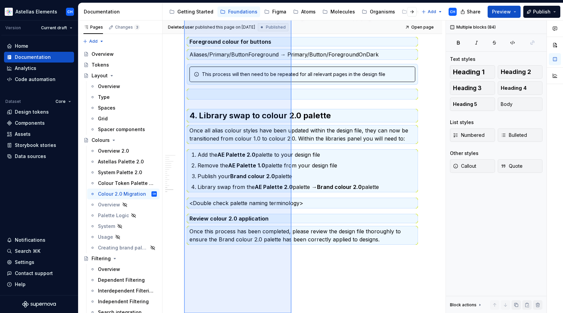
scroll to position [2802, 0]
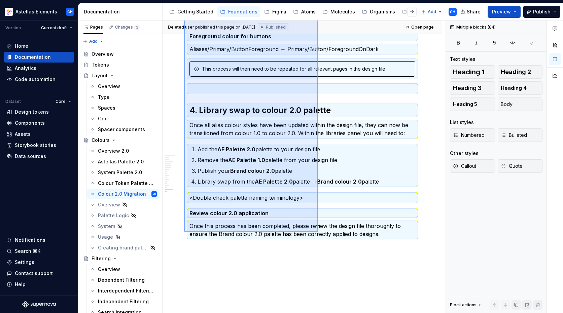
drag, startPoint x: 184, startPoint y: 99, endPoint x: 318, endPoint y: 232, distance: 188.8
click at [318, 232] on div "Deleted user published this page on February 12, 2025 Published Open page Colou…" at bounding box center [303, 167] width 283 height 293
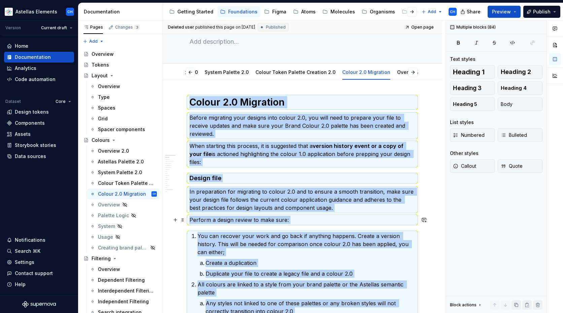
scroll to position [0, 0]
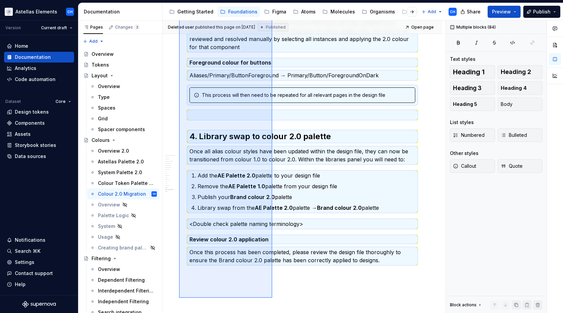
scroll to position [2797, 0]
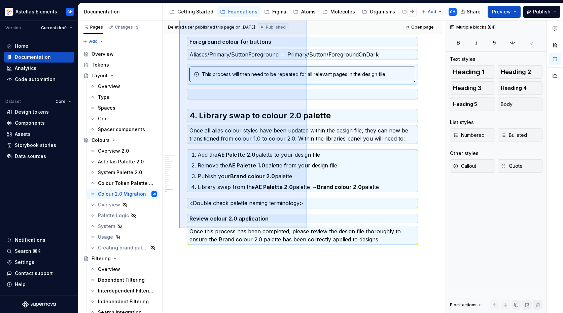
drag, startPoint x: 179, startPoint y: 125, endPoint x: 307, endPoint y: 228, distance: 164.5
click at [307, 228] on div "Deleted user published this page on February 12, 2025 Published Open page Colou…" at bounding box center [303, 167] width 283 height 293
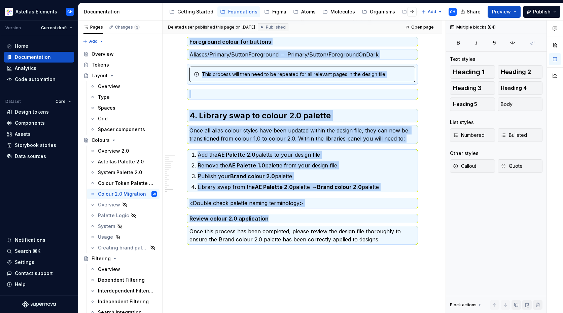
copy div "Colour 2.0 Migration Before migrating your designs into colour 2.0, you will ne…"
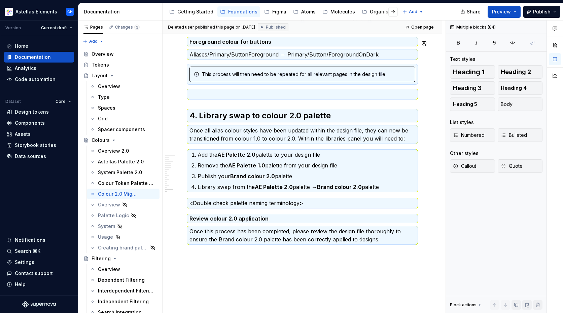
type textarea "*"
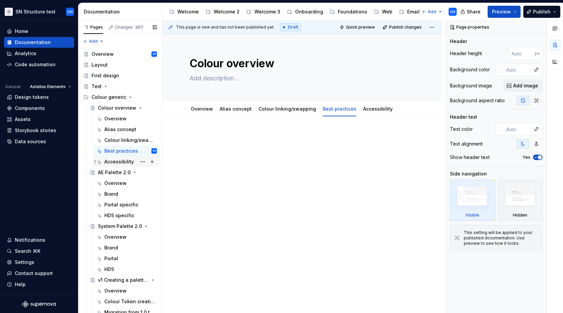
click at [117, 159] on div "Accessibility" at bounding box center [119, 161] width 30 height 7
click at [115, 185] on div "Overview" at bounding box center [115, 183] width 22 height 7
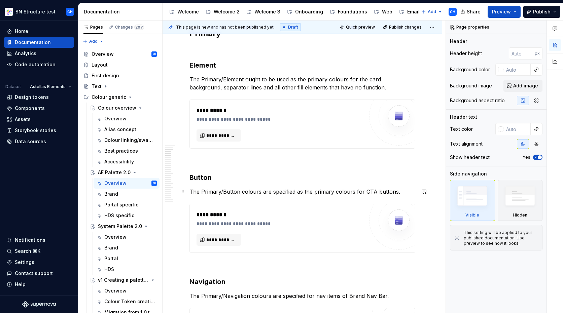
scroll to position [274, 0]
click at [112, 197] on div "Brand" at bounding box center [111, 194] width 14 height 7
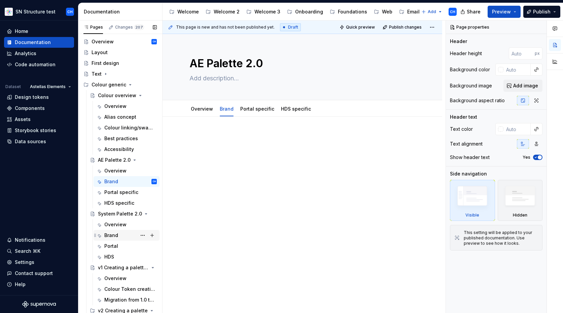
scroll to position [13, 0]
click at [113, 214] on div "System Palette 2.0" at bounding box center [114, 213] width 32 height 7
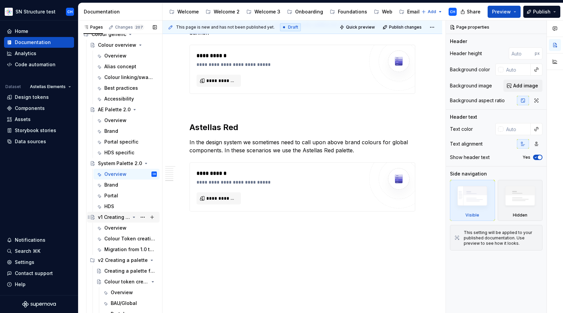
scroll to position [65, 0]
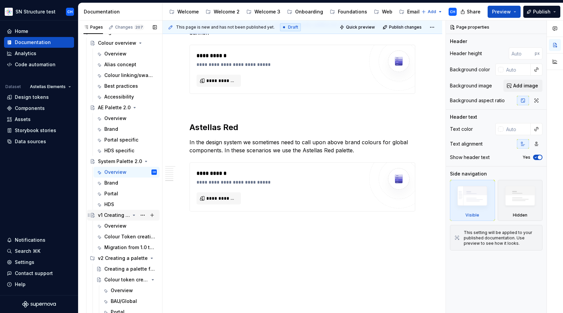
click at [114, 213] on div "v1 Creating a palette for your brand" at bounding box center [114, 215] width 32 height 7
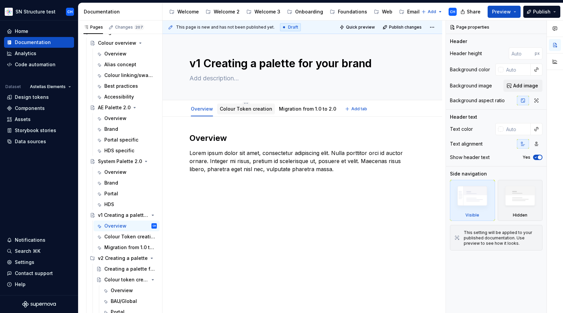
click at [239, 112] on div "Colour Token creation" at bounding box center [246, 109] width 52 height 8
click at [236, 111] on link "Colour Token creation" at bounding box center [246, 109] width 52 height 6
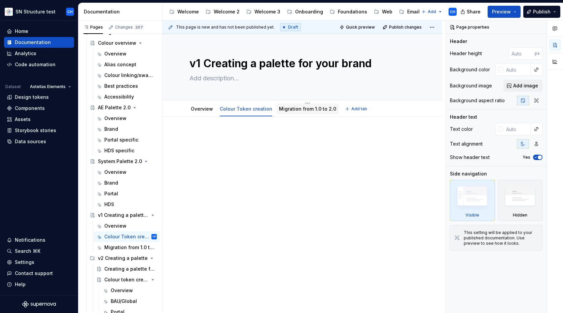
click at [297, 111] on link "Migration from 1.0 to 2.0" at bounding box center [307, 109] width 57 height 6
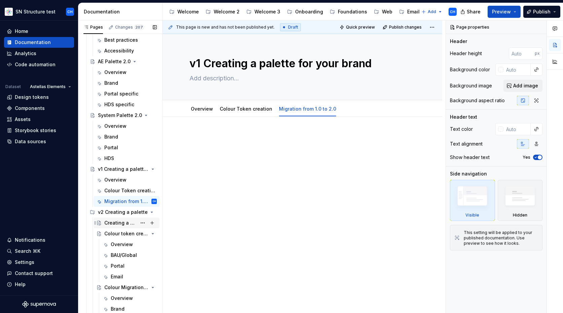
scroll to position [108, 0]
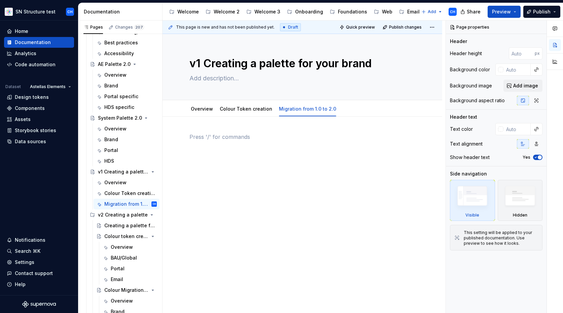
click at [230, 138] on p at bounding box center [302, 137] width 226 height 8
click at [214, 136] on p at bounding box center [302, 137] width 226 height 8
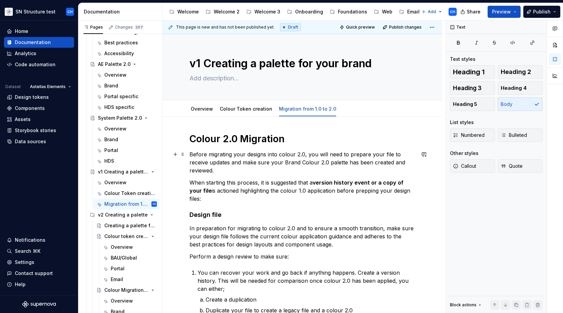
click at [224, 162] on p "Before migrating your designs into colour 2.0, you will need to prepare your fi…" at bounding box center [302, 162] width 226 height 24
click at [234, 161] on p "Before migrating your designs into colour 2.0, you will need to prepare your fi…" at bounding box center [302, 162] width 226 height 24
click at [236, 152] on p "Before migrating your designs into colour 2.0, you will need to prepare your fi…" at bounding box center [302, 162] width 226 height 24
click at [233, 154] on p "Before migrating your designs into colour 2.0, you will need to prepare your fi…" at bounding box center [302, 162] width 226 height 24
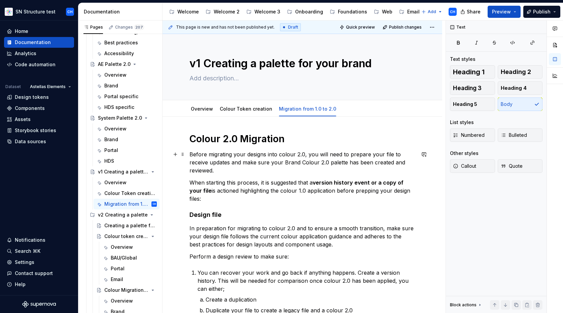
click at [244, 155] on p "Before migrating your designs into colour 2.0, you will need to prepare your fi…" at bounding box center [302, 162] width 226 height 24
click at [244, 154] on p "Before migrating your designs into colour 2.0, you will need to prepare your fi…" at bounding box center [302, 162] width 226 height 24
click at [247, 153] on p "Before migrating your designs into colour 2.0, you will need to prepare your fi…" at bounding box center [302, 162] width 226 height 24
click at [265, 156] on p "Before migrating your designs into colour 2.0, you will need to prepare your fi…" at bounding box center [302, 162] width 226 height 24
click at [255, 109] on link "Colour Token creation" at bounding box center [246, 109] width 52 height 6
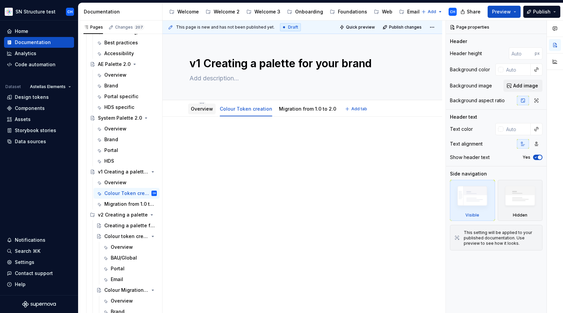
click at [207, 112] on div "Overview" at bounding box center [202, 109] width 22 height 8
click at [287, 87] on div "v1 Creating a palette for your brand" at bounding box center [302, 67] width 226 height 66
type textarea "*"
click at [220, 135] on p at bounding box center [302, 137] width 226 height 8
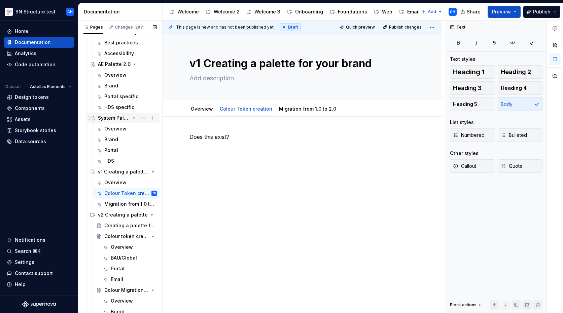
click at [110, 120] on div "System Palette 2.0" at bounding box center [114, 118] width 32 height 7
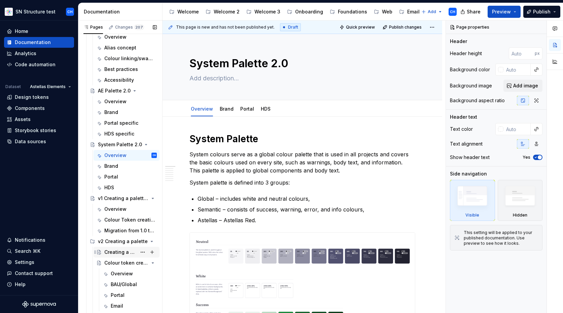
scroll to position [83, 0]
click at [120, 198] on div "v1 Creating a palette for your brand" at bounding box center [114, 197] width 32 height 7
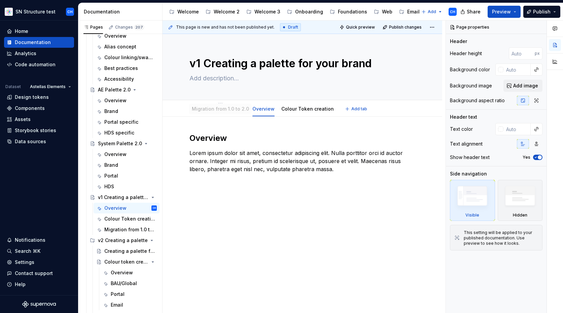
drag, startPoint x: 295, startPoint y: 109, endPoint x: 205, endPoint y: 109, distance: 89.4
click at [205, 109] on link "Migration from 1.0 to 2.0" at bounding box center [219, 109] width 57 height 6
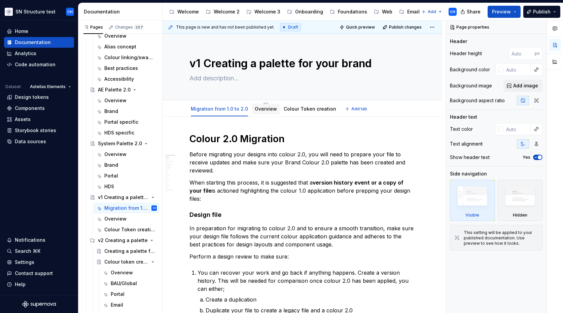
click at [264, 111] on link "Overview" at bounding box center [266, 109] width 22 height 6
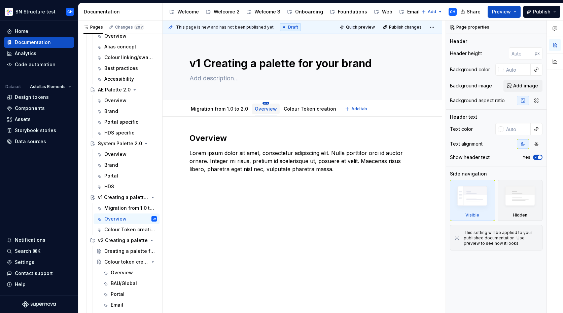
click at [263, 103] on html "SN Structure test CH Home Documentation Analytics Code automation Dataset Astel…" at bounding box center [281, 156] width 563 height 313
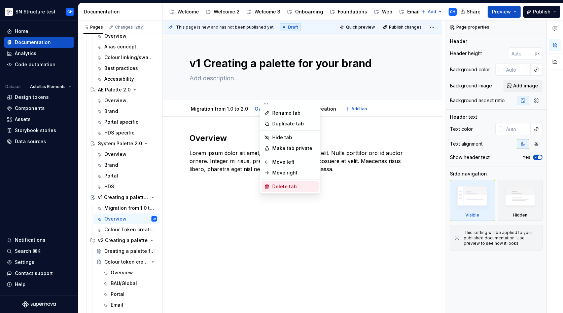
click at [278, 181] on div "Delete tab" at bounding box center [289, 186] width 57 height 11
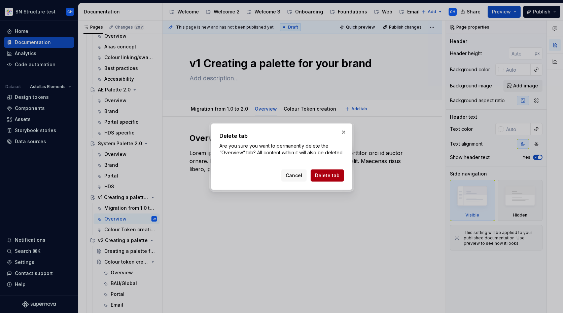
click at [328, 173] on button "Delete tab" at bounding box center [326, 175] width 33 height 12
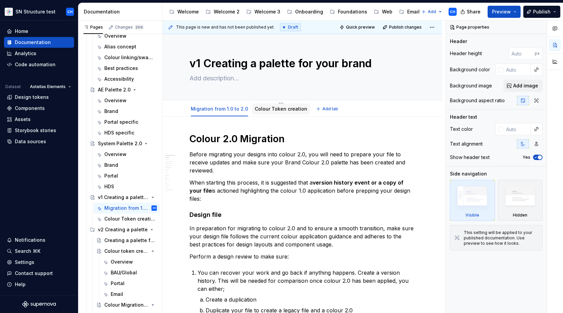
click at [275, 108] on link "Colour Token creation" at bounding box center [281, 109] width 52 height 6
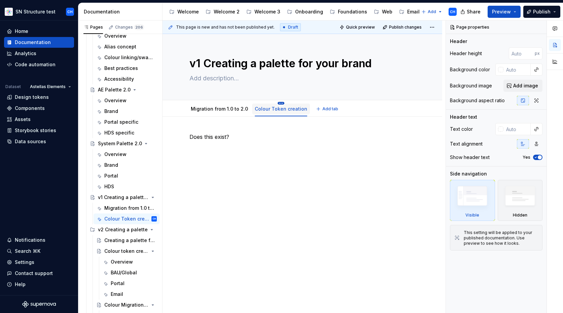
click at [275, 104] on html "SN Structure test CH Home Documentation Analytics Code automation Dataset Astel…" at bounding box center [281, 156] width 563 height 313
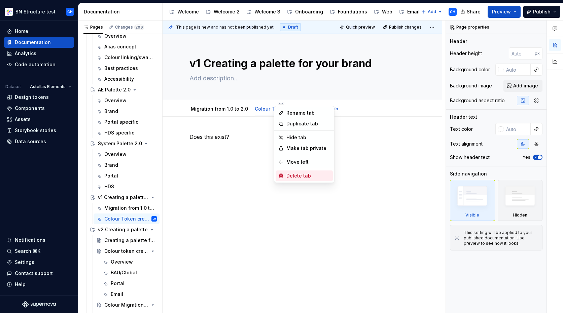
click at [288, 176] on div "Delete tab" at bounding box center [308, 176] width 44 height 7
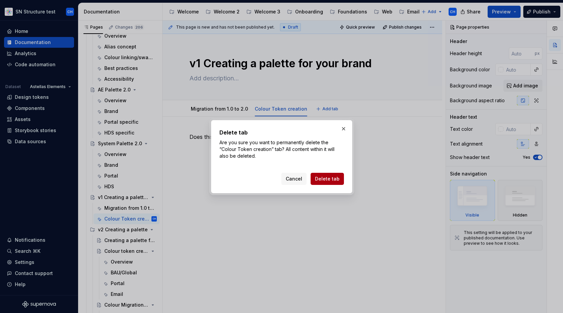
click at [323, 178] on span "Delete tab" at bounding box center [327, 179] width 25 height 7
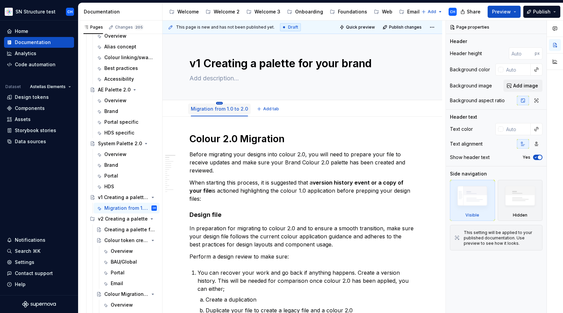
click at [220, 102] on html "SN Structure test CH Home Documentation Analytics Code automation Dataset Astel…" at bounding box center [281, 156] width 563 height 313
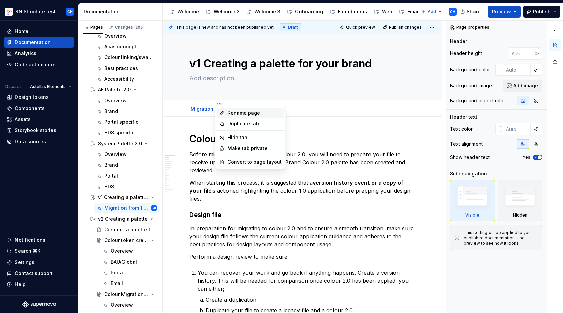
click at [234, 114] on div "Rename page" at bounding box center [254, 113] width 54 height 7
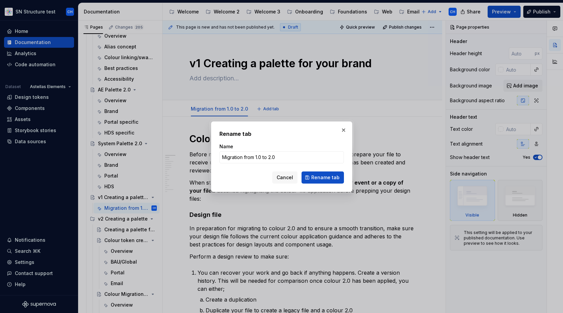
click at [243, 165] on form "Name Migration from 1.0 to 2.0 Cancel Rename tab" at bounding box center [281, 163] width 124 height 40
click at [243, 160] on input "Migration from 1.0 to 2.0" at bounding box center [281, 157] width 124 height 12
click at [288, 178] on span "Cancel" at bounding box center [284, 177] width 16 height 7
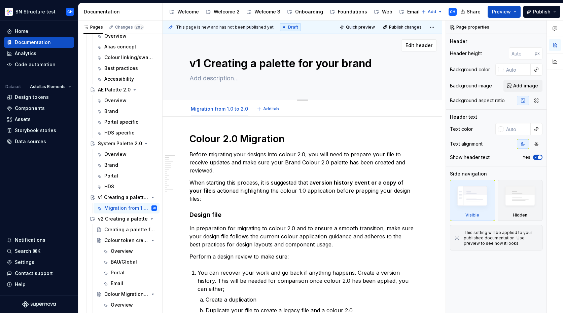
click at [245, 64] on textarea "v1 Creating a palette for your brand" at bounding box center [301, 63] width 226 height 16
paste textarea "Migration from 1.0 to 2.0"
type textarea "*"
type textarea "Migration from 1.0 to 2.0"
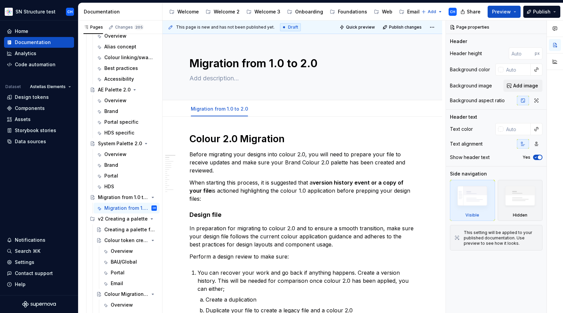
type textarea "*"
type textarea "Migration from 1.0 to 2.0"
click at [309, 138] on h1 "Colour 2.0 Migration" at bounding box center [302, 139] width 226 height 12
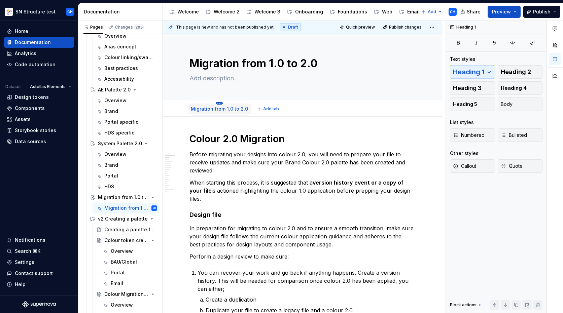
click at [218, 103] on html "SN Structure test CH Home Documentation Analytics Code automation Dataset Astel…" at bounding box center [281, 156] width 563 height 313
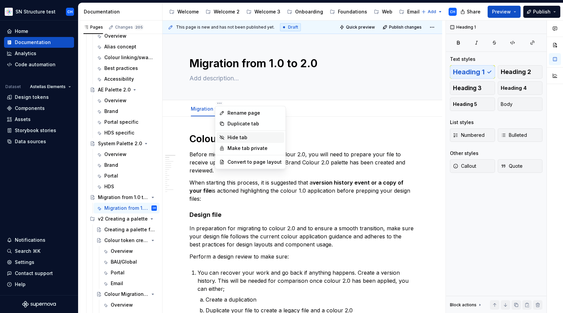
type textarea "*"
click at [237, 116] on div "Rename page" at bounding box center [251, 113] width 68 height 11
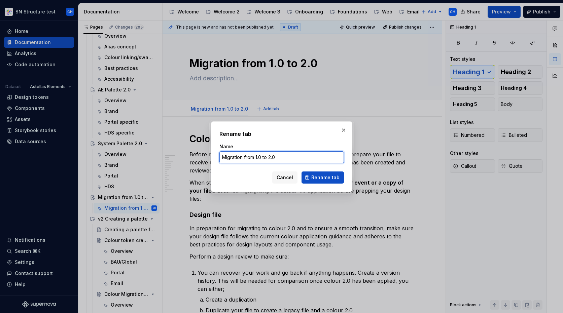
click at [238, 157] on input "Migration from 1.0 to 2.0" at bounding box center [281, 157] width 124 height 12
type input "Overview"
click at [320, 176] on span "Rename tab" at bounding box center [325, 177] width 28 height 7
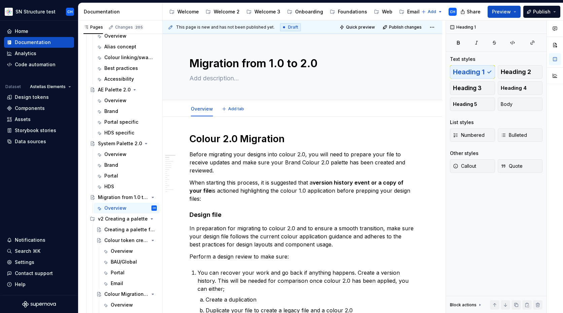
click at [300, 111] on div "Overview Add tab" at bounding box center [302, 109] width 234 height 15
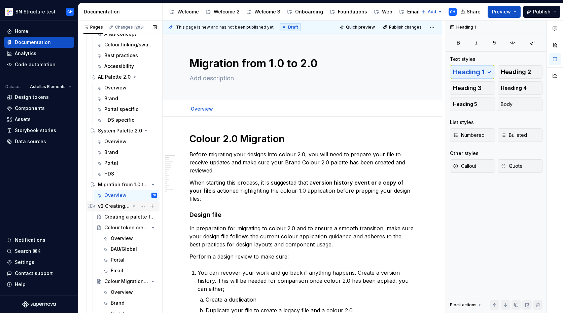
click at [122, 206] on div "v2 Creating a palette" at bounding box center [114, 206] width 32 height 7
click at [121, 217] on div "Creating a palette for you brand - Overview" at bounding box center [120, 217] width 32 height 7
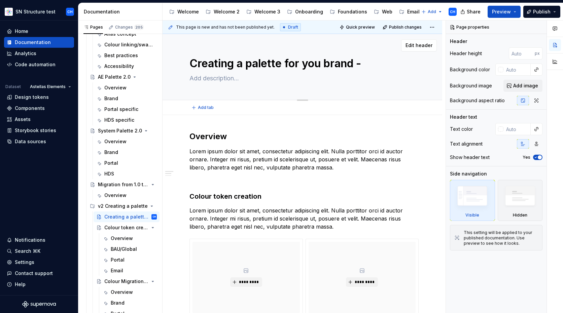
click at [321, 67] on textarea "Creating a palette for you brand - Overview" at bounding box center [301, 63] width 226 height 16
type textarea "*"
type textarea "Creating a palette for your brand - Overview"
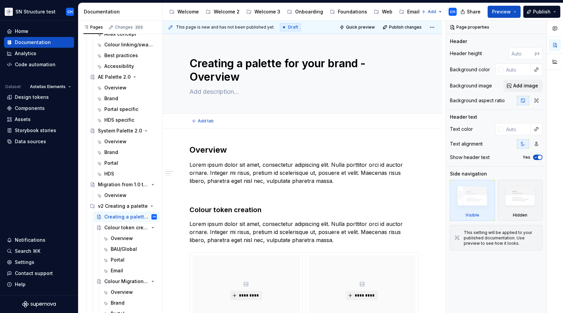
type textarea "*"
type textarea "Creating a palette for your brand - Overview"
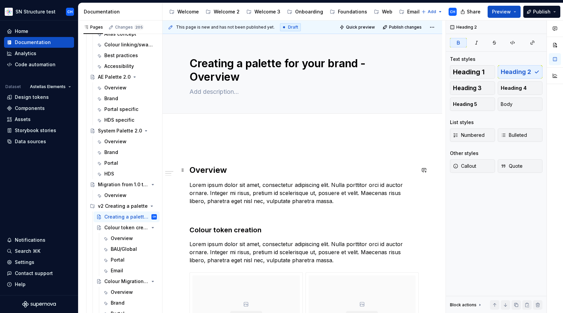
click at [189, 167] on strong "Overview" at bounding box center [207, 170] width 37 height 10
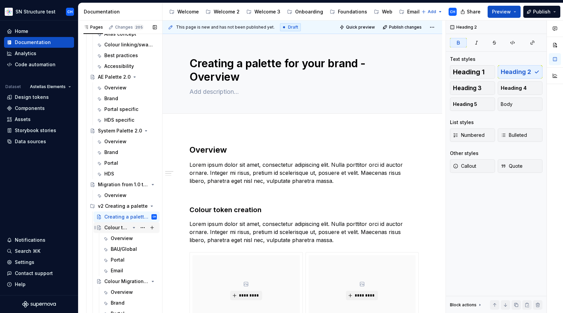
click at [120, 229] on div "Colour token creation" at bounding box center [117, 227] width 26 height 7
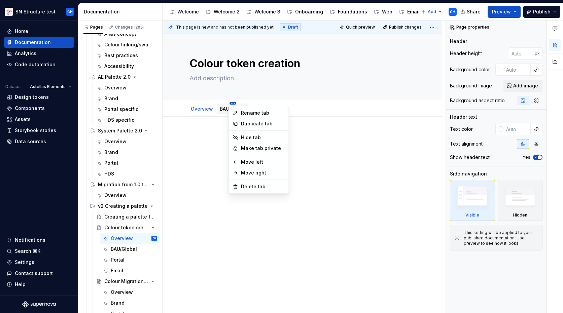
click at [233, 103] on html "SN Structure test CH Home Documentation Analytics Code automation Dataset Astel…" at bounding box center [281, 156] width 563 height 313
type textarea "*"
click at [244, 114] on div "Rename tab" at bounding box center [263, 113] width 44 height 7
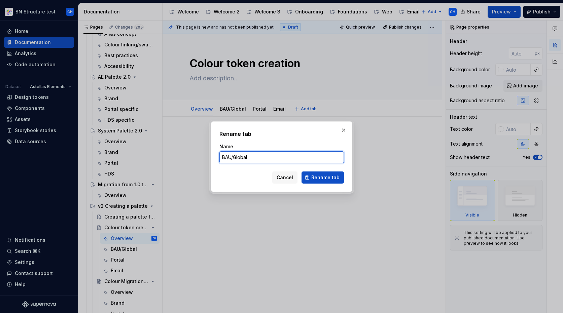
click at [231, 155] on input "BAU/Global" at bounding box center [281, 157] width 124 height 12
type input "G"
type input "Brand"
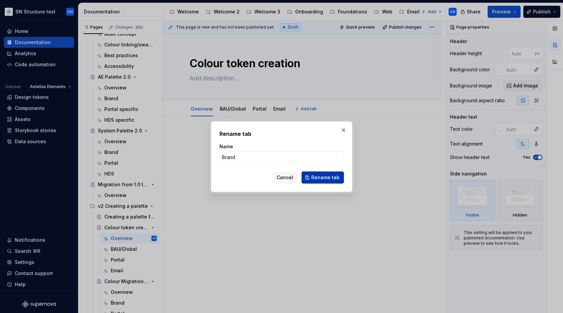
click at [332, 178] on span "Rename tab" at bounding box center [325, 177] width 28 height 7
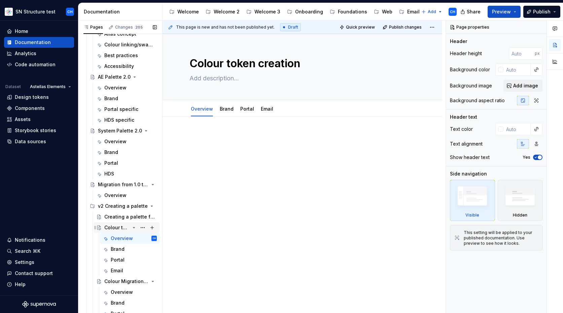
click at [118, 227] on div "Colour token creation" at bounding box center [117, 227] width 26 height 7
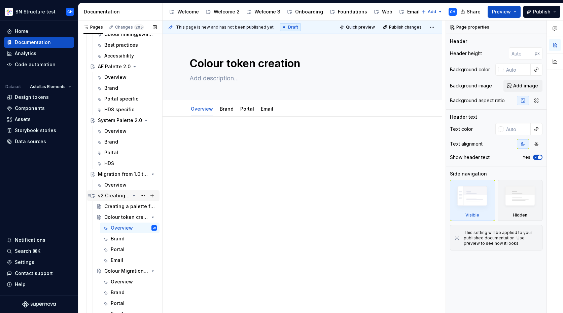
scroll to position [101, 0]
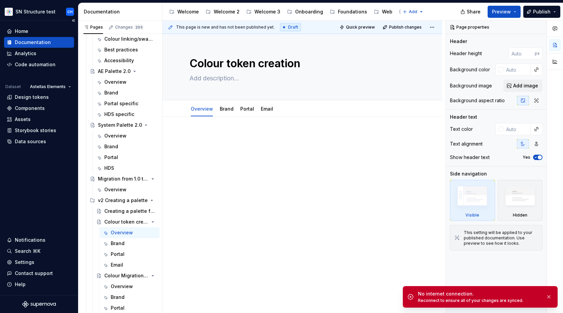
type textarea "*"
